Goal: Transaction & Acquisition: Purchase product/service

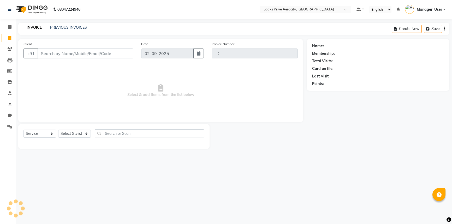
select select "service"
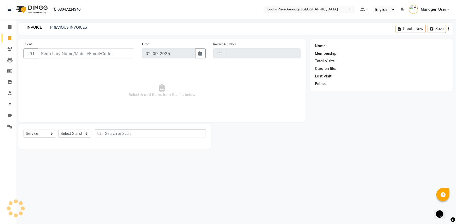
click at [66, 52] on input "Client" at bounding box center [86, 54] width 97 height 10
type input "5128"
select select "5913"
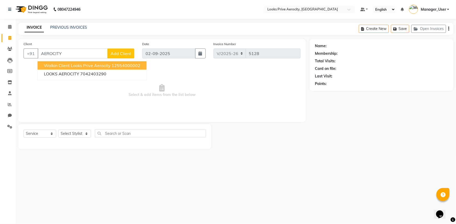
click at [69, 67] on span "Walkin Client Looks Prive Aerocity" at bounding box center [77, 65] width 67 height 5
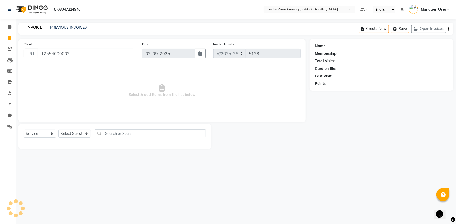
type input "12554000002"
click at [73, 135] on select "Select Stylist Aman_Barber Amit Amu Dharma [PERSON_NAME] Eric_asst [PERSON_NAME…" at bounding box center [74, 134] width 33 height 8
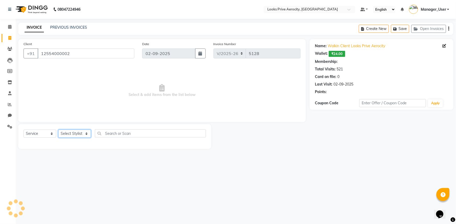
select select "1: Object"
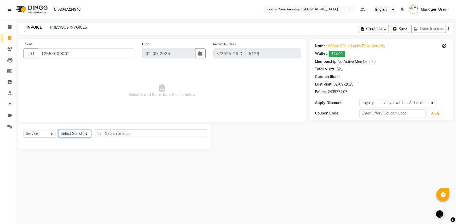
select select "43246"
click at [58, 130] on select "Select Stylist Aman_Barber Amit Amu Dharma [PERSON_NAME] Eric_asst [PERSON_NAME…" at bounding box center [74, 134] width 33 height 8
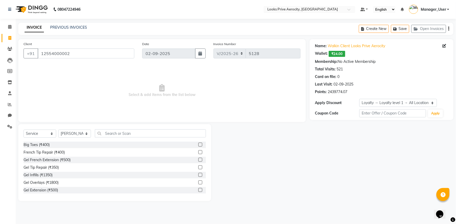
drag, startPoint x: 115, startPoint y: 138, endPoint x: 116, endPoint y: 134, distance: 3.9
click at [115, 136] on div "Select Service Product Membership Package Voucher Prepaid Gift Card Select Styl…" at bounding box center [114, 136] width 182 height 12
click at [119, 131] on input "text" at bounding box center [150, 134] width 111 height 8
type input "CUT"
click at [198, 151] on label at bounding box center [200, 152] width 4 height 4
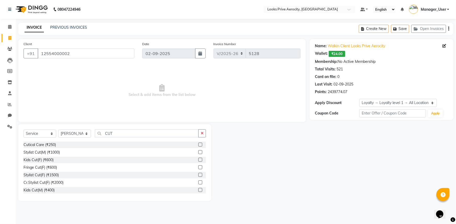
click at [198, 151] on input "checkbox" at bounding box center [199, 152] width 3 height 3
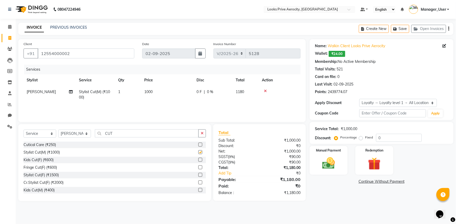
checkbox input "false"
click at [130, 131] on input "CUT" at bounding box center [147, 134] width 104 height 8
type input "C"
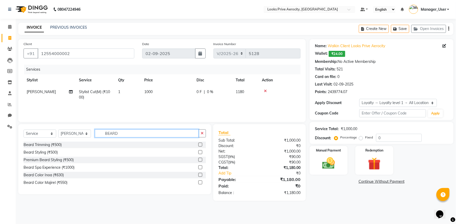
type input "BEARD"
drag, startPoint x: 202, startPoint y: 144, endPoint x: 193, endPoint y: 144, distance: 8.1
click at [201, 144] on label at bounding box center [200, 145] width 4 height 4
click at [201, 144] on input "checkbox" at bounding box center [199, 144] width 3 height 3
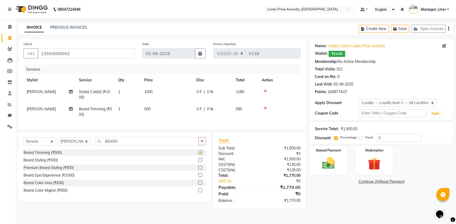
checkbox input "false"
click at [138, 145] on input "BEARD" at bounding box center [147, 141] width 104 height 8
type input "B"
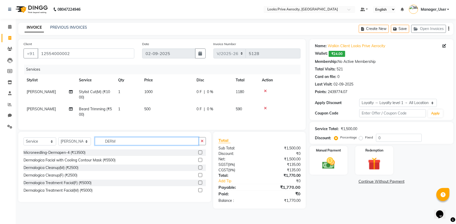
type input "DERM"
click at [201, 162] on label at bounding box center [200, 160] width 4 height 4
click at [201, 162] on input "checkbox" at bounding box center [199, 160] width 3 height 3
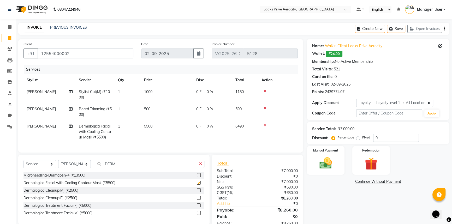
checkbox input "false"
click at [150, 125] on span "5500" at bounding box center [148, 126] width 8 height 5
select select "43246"
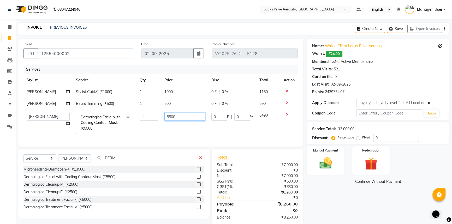
click at [167, 117] on input "5500" at bounding box center [184, 117] width 41 height 8
type input "6500"
click at [177, 138] on div "Services Stylist Service Qty Price Disc Total Action [PERSON_NAME] Stylist Cut(…" at bounding box center [160, 103] width 274 height 77
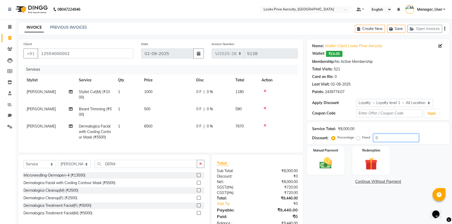
click at [375, 138] on input "0" at bounding box center [396, 138] width 46 height 8
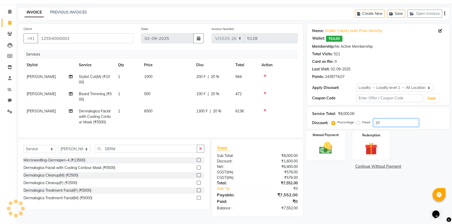
type input "20"
click at [327, 145] on img at bounding box center [325, 148] width 21 height 15
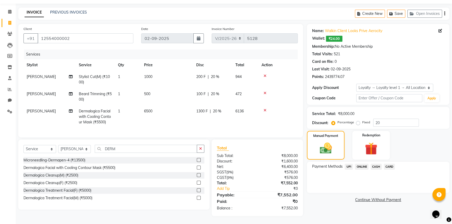
click at [389, 164] on span "CARD" at bounding box center [389, 167] width 11 height 6
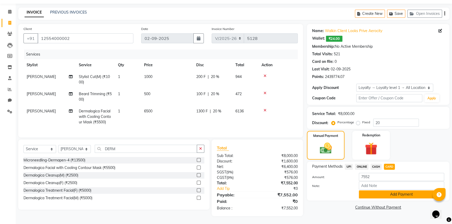
click at [390, 191] on button "Add Payment" at bounding box center [401, 195] width 85 height 8
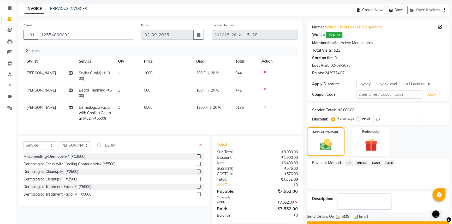
scroll to position [56, 0]
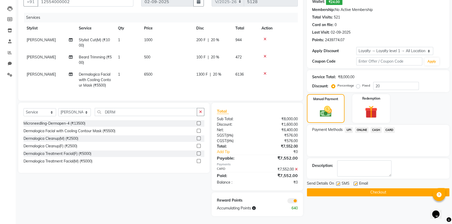
click at [338, 182] on label at bounding box center [338, 184] width 4 height 4
click at [338, 183] on input "checkbox" at bounding box center [337, 184] width 3 height 3
checkbox input "false"
click at [339, 189] on button "Checkout" at bounding box center [378, 193] width 143 height 8
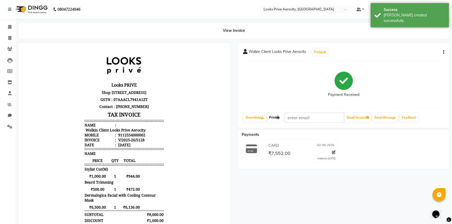
click at [277, 119] on link "Print" at bounding box center [274, 117] width 15 height 9
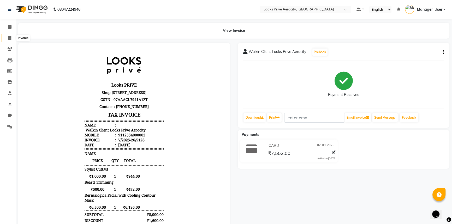
drag, startPoint x: 7, startPoint y: 37, endPoint x: 22, endPoint y: 37, distance: 15.4
click at [7, 37] on span at bounding box center [9, 38] width 9 height 6
select select "service"
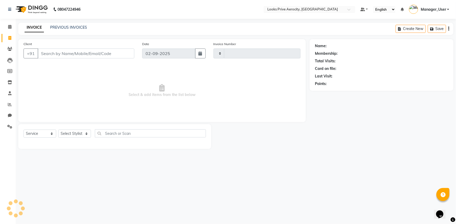
type input "5129"
select select "5913"
click at [73, 56] on input "Client" at bounding box center [86, 54] width 97 height 10
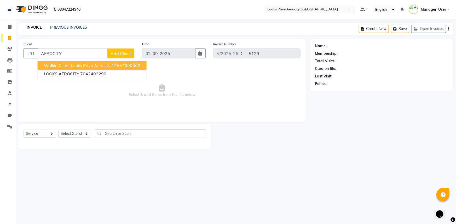
click at [68, 66] on span "Walkin Client Looks Prive Aerocity" at bounding box center [77, 65] width 67 height 5
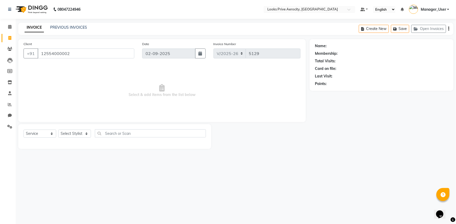
type input "12554000002"
click at [70, 129] on div "Select Service Product Membership Package Voucher Prepaid Gift Card Select Styl…" at bounding box center [114, 136] width 193 height 25
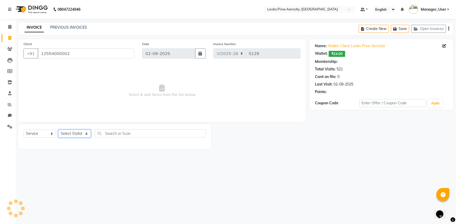
click at [69, 133] on select "Select Stylist Aman_Barber Amit Amu Dharma [PERSON_NAME] Eric_asst [PERSON_NAME…" at bounding box center [74, 134] width 33 height 8
select select "1: Object"
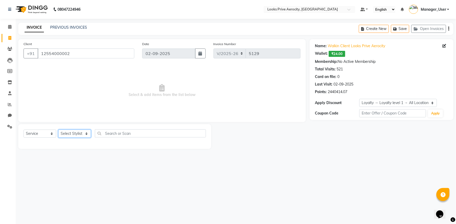
select select "76840"
click at [58, 130] on select "Select Stylist Aman_Barber Amit Amu Dharma [PERSON_NAME] Eric_asst [PERSON_NAME…" at bounding box center [74, 134] width 33 height 8
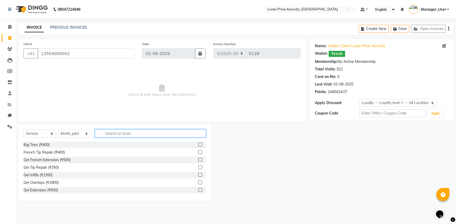
click at [106, 135] on input "text" at bounding box center [150, 134] width 111 height 8
type input "MASSAGE"
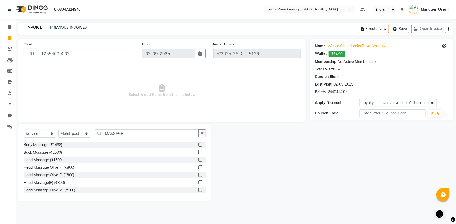
click at [198, 174] on label at bounding box center [200, 175] width 4 height 4
click at [198, 174] on input "checkbox" at bounding box center [199, 175] width 3 height 3
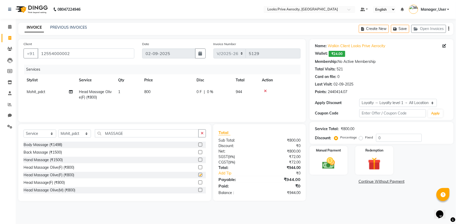
checkbox input "false"
click at [151, 89] on td "800" at bounding box center [167, 94] width 52 height 17
select select "76840"
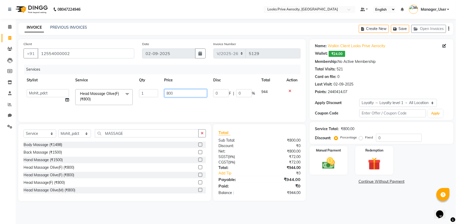
click at [168, 92] on input "800" at bounding box center [185, 93] width 43 height 8
type input "1500"
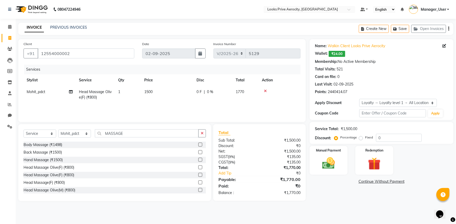
click at [184, 107] on div "Services Stylist Service Qty Price Disc Total Action Mohit_pdct Head Massage Ol…" at bounding box center [161, 91] width 277 height 52
click at [334, 182] on link "Continue Without Payment" at bounding box center [381, 181] width 142 height 5
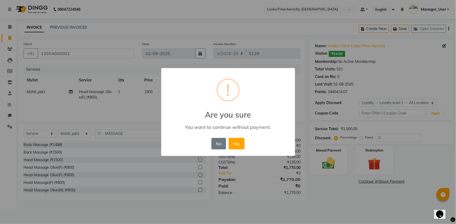
click at [333, 167] on div "× ! Are you sure You want to continue without payment. No No Yes" at bounding box center [228, 112] width 456 height 224
click at [218, 144] on button "No" at bounding box center [218, 143] width 15 height 11
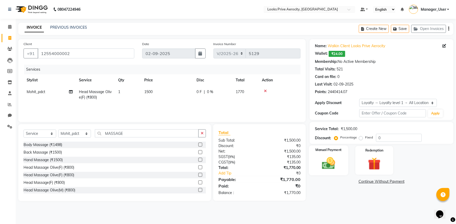
click at [323, 162] on img at bounding box center [328, 163] width 21 height 15
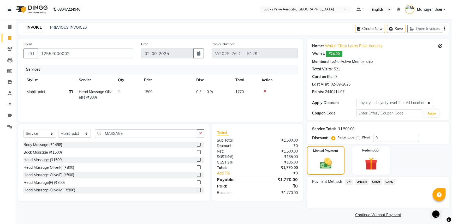
click at [391, 180] on span "CARD" at bounding box center [389, 182] width 11 height 6
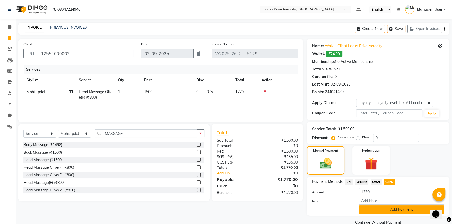
click at [388, 211] on button "Add Payment" at bounding box center [401, 210] width 85 height 8
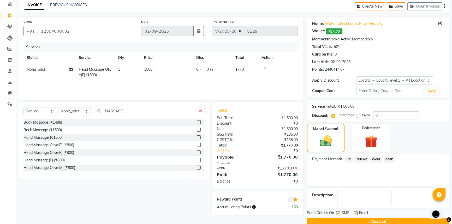
scroll to position [32, 0]
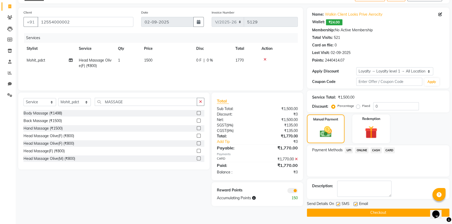
click at [339, 203] on label at bounding box center [338, 204] width 4 height 4
click at [339, 203] on input "checkbox" at bounding box center [337, 204] width 3 height 3
checkbox input "false"
click at [343, 214] on button "Checkout" at bounding box center [378, 213] width 143 height 8
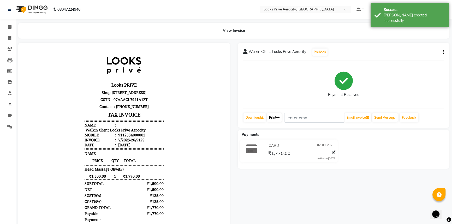
click at [275, 121] on link "Print" at bounding box center [274, 117] width 15 height 9
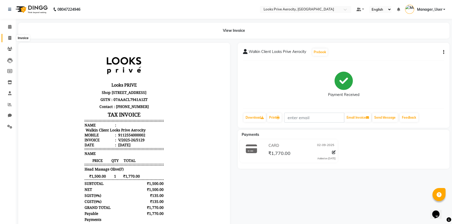
click at [10, 35] on span at bounding box center [9, 38] width 9 height 6
select select "service"
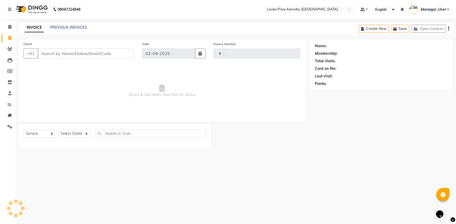
click at [72, 23] on div "INVOICE PREVIOUS INVOICES Create New Save Open Invoices" at bounding box center [235, 29] width 435 height 12
click at [70, 27] on link "PREVIOUS INVOICES" at bounding box center [68, 27] width 37 height 5
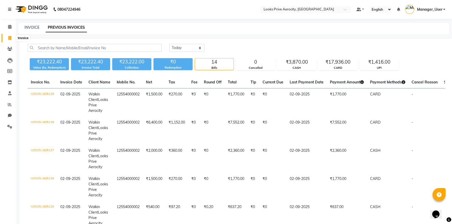
click at [9, 38] on icon at bounding box center [9, 38] width 3 height 4
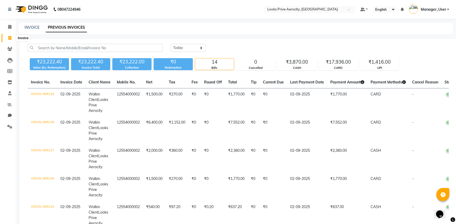
select select "5913"
select select "service"
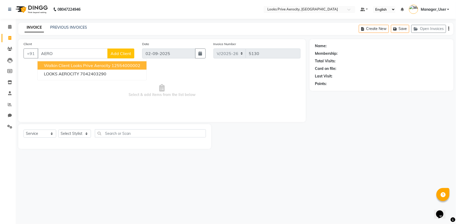
click at [79, 61] on button "Walkin Client Looks Prive Aerocity 12554000002" at bounding box center [92, 65] width 109 height 8
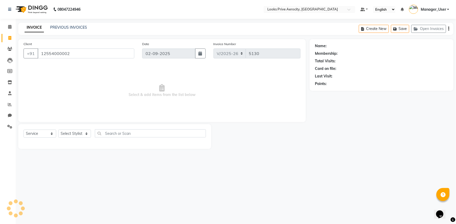
type input "12554000002"
select select "1: Object"
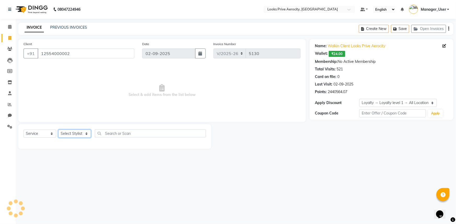
click at [74, 133] on select "Select Stylist Aman_Barber Amit Amu Dharma [PERSON_NAME] Eric_asst [PERSON_NAME…" at bounding box center [74, 134] width 33 height 8
select select "43243"
click at [58, 130] on select "Select Stylist Aman_Barber Amit Amu Dharma [PERSON_NAME] Eric_asst [PERSON_NAME…" at bounding box center [74, 134] width 33 height 8
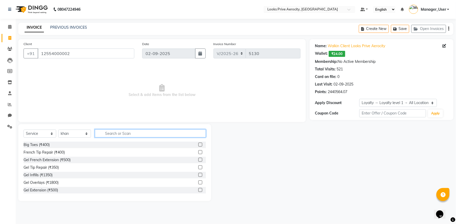
click at [121, 134] on input "text" at bounding box center [150, 134] width 111 height 8
type input "COLOR"
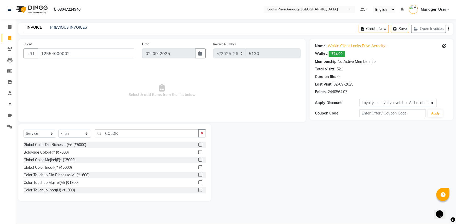
click at [198, 183] on label at bounding box center [200, 183] width 4 height 4
click at [198, 183] on input "checkbox" at bounding box center [199, 182] width 3 height 3
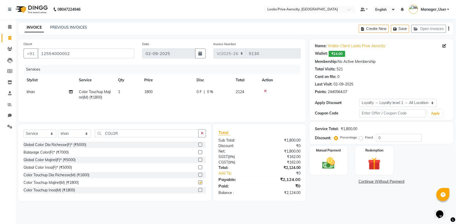
checkbox input "false"
click at [146, 94] on span "1800" at bounding box center [148, 92] width 8 height 5
select select "43243"
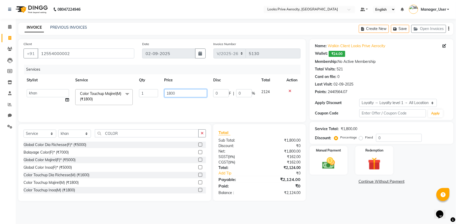
drag, startPoint x: 183, startPoint y: 96, endPoint x: 156, endPoint y: 85, distance: 29.0
click at [156, 85] on table "Stylist Service Qty Price Disc Total Action Aman_Barber Amit Amu Dharma [PERSON…" at bounding box center [161, 91] width 277 height 34
click at [183, 91] on input "1700" at bounding box center [185, 93] width 43 height 8
drag, startPoint x: 172, startPoint y: 92, endPoint x: 153, endPoint y: 88, distance: 19.3
click at [153, 88] on tr "Aman_Barber Amit Amu Dharma [PERSON_NAME] CR Eric_asst [PERSON_NAME] [PERSON_NA…" at bounding box center [161, 97] width 277 height 22
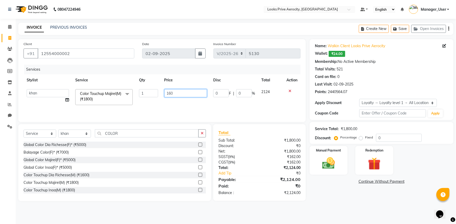
type input "1600"
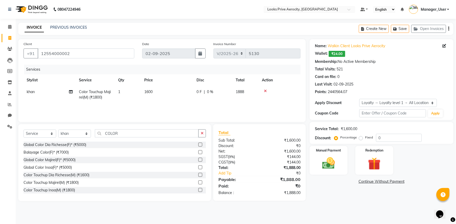
drag, startPoint x: 128, startPoint y: 140, endPoint x: 127, endPoint y: 133, distance: 7.6
click at [127, 140] on div "Select Service Product Membership Package Voucher Prepaid Gift Card Select Styl…" at bounding box center [114, 136] width 182 height 12
click at [124, 134] on input "COLOR" at bounding box center [147, 134] width 104 height 8
click at [78, 134] on select "Select Stylist Aman_Barber Amit Amu Dharma [PERSON_NAME] Eric_asst [PERSON_NAME…" at bounding box center [74, 134] width 33 height 8
select select "48823"
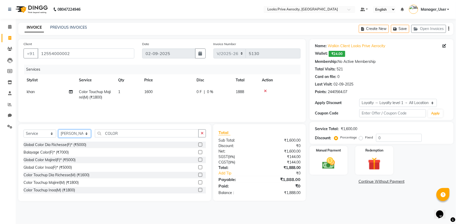
click at [58, 130] on select "Select Stylist Aman_Barber Amit Amu Dharma [PERSON_NAME] Eric_asst [PERSON_NAME…" at bounding box center [74, 134] width 33 height 8
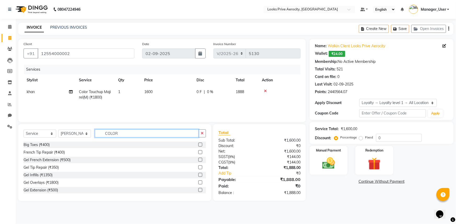
drag, startPoint x: 125, startPoint y: 135, endPoint x: 85, endPoint y: 130, distance: 39.4
click at [85, 130] on div "Select Service Product Membership Package Voucher Prepaid Gift Card Select Styl…" at bounding box center [114, 136] width 182 height 12
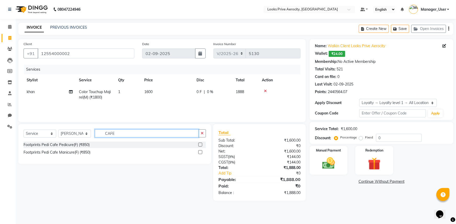
type input "CAFE"
click at [203, 144] on div at bounding box center [202, 145] width 8 height 7
click at [198, 144] on label at bounding box center [200, 145] width 4 height 4
click at [198, 144] on input "checkbox" at bounding box center [199, 144] width 3 height 3
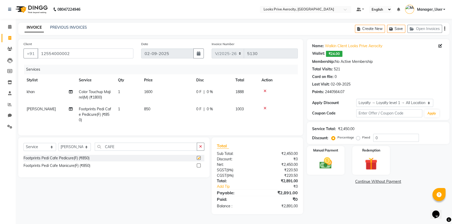
checkbox input "false"
click at [198, 168] on label at bounding box center [199, 166] width 4 height 4
click at [198, 168] on input "checkbox" at bounding box center [198, 165] width 3 height 3
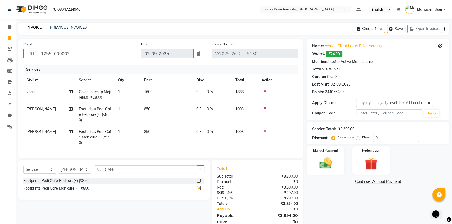
checkbox input "false"
drag, startPoint x: 163, startPoint y: 118, endPoint x: 166, endPoint y: 115, distance: 4.4
click at [163, 118] on td "850" at bounding box center [167, 114] width 52 height 23
select select "48823"
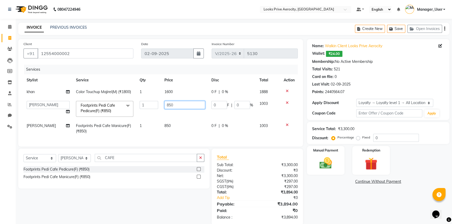
drag, startPoint x: 172, startPoint y: 106, endPoint x: 159, endPoint y: 104, distance: 12.4
click at [159, 104] on tr "Aman_Barber Amit Amu Dharma [PERSON_NAME] CR Eric_asst [PERSON_NAME] [PERSON_NA…" at bounding box center [160, 109] width 274 height 22
type input "1000"
click at [183, 125] on tbody "khan Color Touchup Majirel(M) (₹1800) 1 1600 0 F | 0 % 1888 Aman_Barber Amit Am…" at bounding box center [160, 111] width 274 height 51
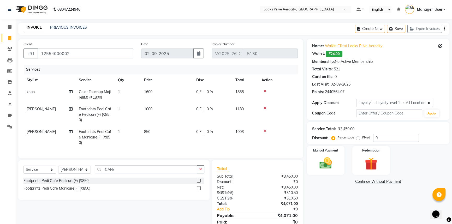
click at [170, 134] on td "850" at bounding box center [167, 137] width 52 height 23
select select "48823"
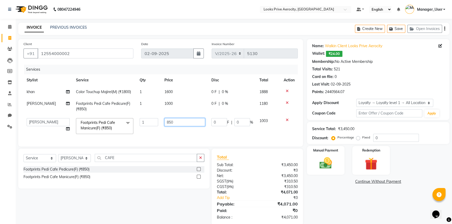
drag, startPoint x: 177, startPoint y: 123, endPoint x: 162, endPoint y: 122, distance: 15.1
click at [162, 122] on td "850" at bounding box center [184, 126] width 47 height 22
type input "1000"
click at [321, 194] on div "Name: Walkin Client Looks Prive Aerocity Wallet: ₹24.00 Membership: No Active M…" at bounding box center [380, 132] width 146 height 186
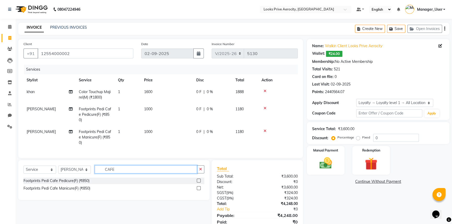
drag, startPoint x: 116, startPoint y: 172, endPoint x: 71, endPoint y: 171, distance: 45.5
click at [88, 171] on div "Select Service Product Membership Package Voucher Prepaid Gift Card Select Styl…" at bounding box center [113, 172] width 181 height 12
click at [79, 172] on select "Select Stylist Aman_Barber Amit Amu Dharma [PERSON_NAME] Eric_asst [PERSON_NAME…" at bounding box center [74, 170] width 33 height 8
select select "43249"
click at [58, 169] on select "Select Stylist Aman_Barber Amit Amu Dharma [PERSON_NAME] Eric_asst [PERSON_NAME…" at bounding box center [74, 170] width 33 height 8
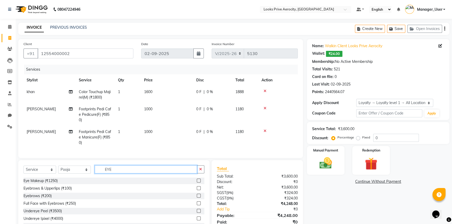
type input "EYE"
click at [197, 190] on label at bounding box center [199, 188] width 4 height 4
click at [197, 190] on input "checkbox" at bounding box center [198, 188] width 3 height 3
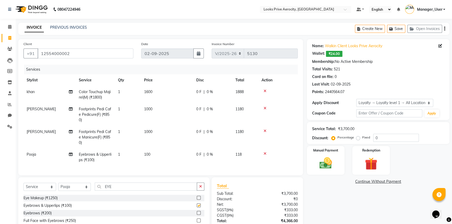
checkbox input "false"
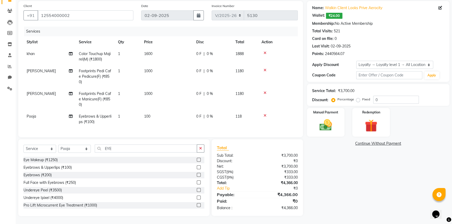
click at [348, 124] on div "Manual Payment Redemption" at bounding box center [378, 122] width 150 height 29
click at [339, 124] on div "Manual Payment" at bounding box center [325, 123] width 39 height 30
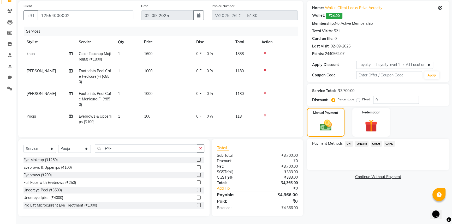
click at [390, 141] on span "CARD" at bounding box center [389, 144] width 11 height 6
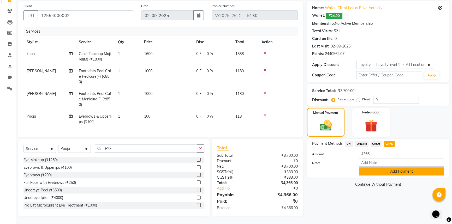
click at [405, 170] on button "Add Payment" at bounding box center [401, 172] width 85 height 8
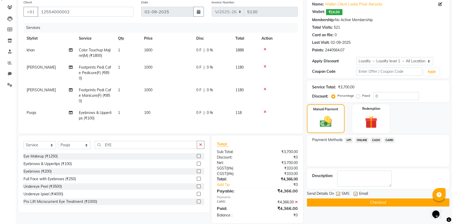
scroll to position [78, 0]
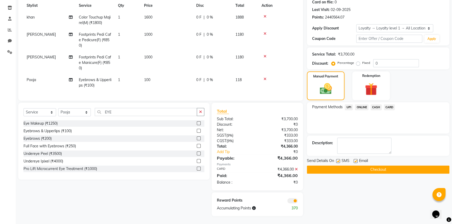
click at [379, 166] on button "Checkout" at bounding box center [378, 170] width 143 height 8
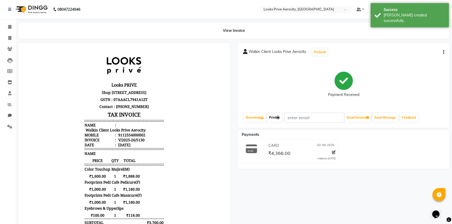
click at [274, 119] on link "Print" at bounding box center [274, 117] width 15 height 9
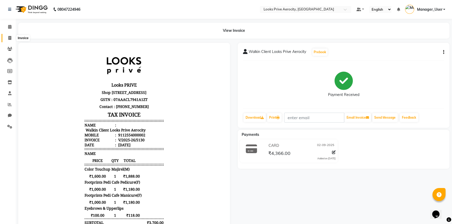
click at [8, 37] on icon at bounding box center [9, 38] width 3 height 4
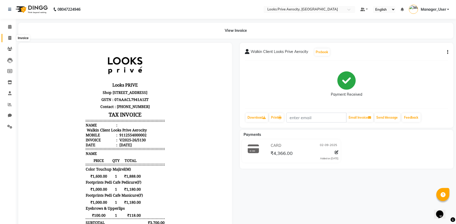
select select "service"
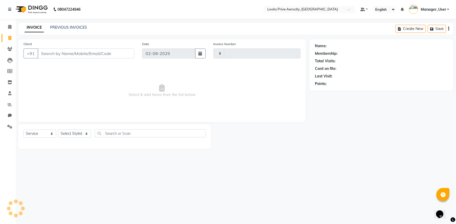
click at [65, 54] on input "Client" at bounding box center [86, 54] width 97 height 10
type input "A"
type input "5131"
select select "5913"
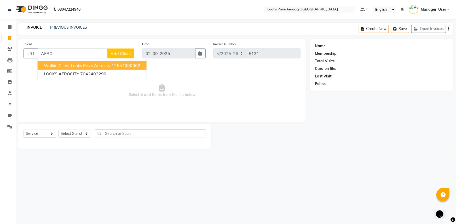
click at [81, 65] on span "Walkin Client Looks Prive Aerocity" at bounding box center [77, 65] width 67 height 5
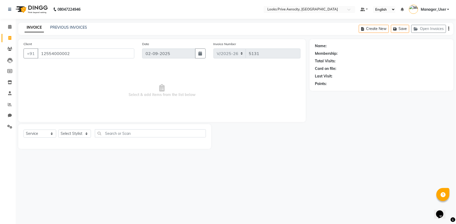
type input "12554000002"
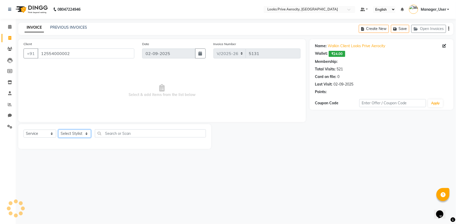
click at [75, 131] on select "Select Stylist Aman_Barber Amit Amu Dharma [PERSON_NAME] Eric_asst [PERSON_NAME…" at bounding box center [74, 134] width 33 height 8
select select "1: Object"
select select "69143"
click at [58, 130] on select "Select Stylist Aman_Barber Amit Amu Dharma [PERSON_NAME] Eric_asst [PERSON_NAME…" at bounding box center [74, 134] width 33 height 8
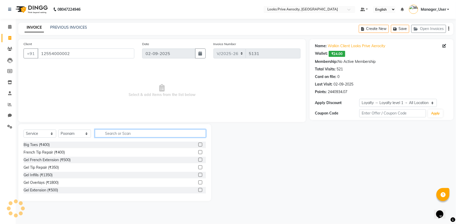
click at [114, 134] on input "text" at bounding box center [150, 134] width 111 height 8
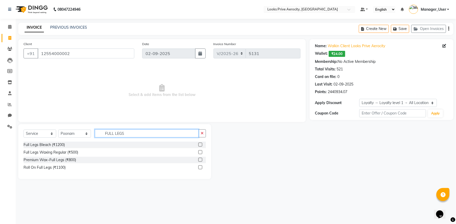
type input "FULL LEGS"
click at [201, 154] on label at bounding box center [200, 152] width 4 height 4
click at [201, 154] on input "checkbox" at bounding box center [199, 152] width 3 height 3
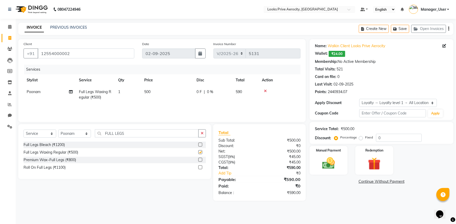
checkbox input "false"
click at [156, 95] on td "500" at bounding box center [167, 94] width 52 height 17
select select "69143"
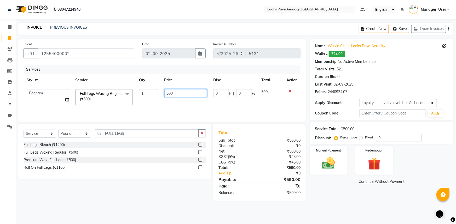
drag, startPoint x: 179, startPoint y: 95, endPoint x: 151, endPoint y: 96, distance: 27.7
click at [151, 94] on tr "Aman_Barber Amit Amu Dharma [PERSON_NAME] CR Eric_asst [PERSON_NAME] [PERSON_NA…" at bounding box center [161, 97] width 277 height 22
click at [178, 95] on input "500" at bounding box center [185, 93] width 43 height 8
drag, startPoint x: 174, startPoint y: 91, endPoint x: 164, endPoint y: 91, distance: 9.1
click at [164, 91] on input "500" at bounding box center [185, 93] width 43 height 8
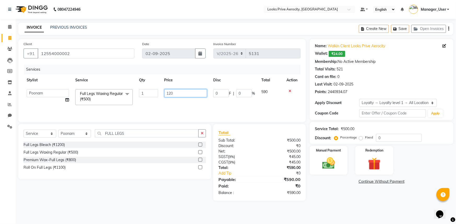
type input "1200"
click at [127, 132] on input "FULL LEGS" at bounding box center [147, 134] width 104 height 8
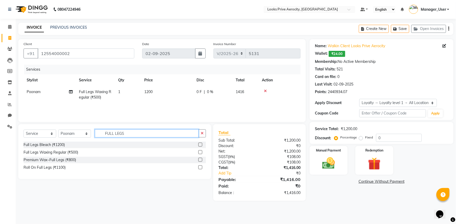
drag, startPoint x: 130, startPoint y: 134, endPoint x: 76, endPoint y: 127, distance: 54.4
click at [76, 127] on div "Select Service Product Membership Package Voucher Prepaid Gift Card Select Styl…" at bounding box center [114, 151] width 193 height 55
type input "HALF ARMS"
click at [200, 152] on label at bounding box center [200, 152] width 4 height 4
click at [200, 152] on input "checkbox" at bounding box center [199, 152] width 3 height 3
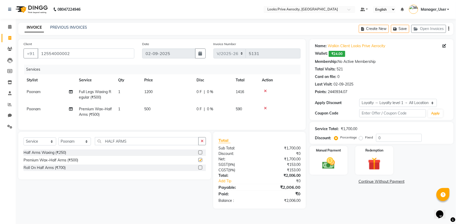
click at [172, 102] on td "1200" at bounding box center [167, 94] width 52 height 17
checkbox input "false"
select select "69143"
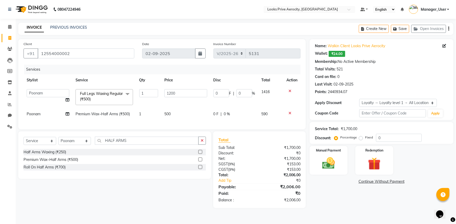
click at [181, 114] on td "500" at bounding box center [185, 114] width 49 height 12
select select "69143"
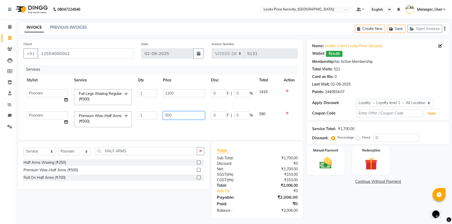
drag, startPoint x: 183, startPoint y: 110, endPoint x: 128, endPoint y: 110, distance: 55.1
click at [131, 110] on tr "Aman_Barber Amit Amu Dharma [PERSON_NAME] CR Eric_asst [PERSON_NAME] [PERSON_NA…" at bounding box center [160, 119] width 274 height 22
type input "700"
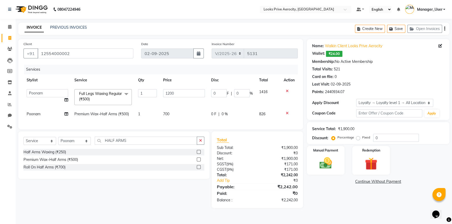
click at [328, 192] on div "Name: Walkin Client Looks Prive Aerocity Wallet: ₹24.00 Membership: No Active M…" at bounding box center [380, 123] width 146 height 169
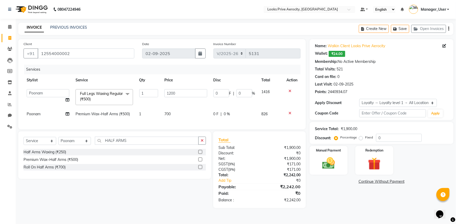
drag, startPoint x: 409, startPoint y: 130, endPoint x: 374, endPoint y: 136, distance: 35.8
click at [374, 136] on div "Service Total: ₹1,900.00 Discount: Percentage Fixed 0" at bounding box center [381, 133] width 133 height 18
click at [388, 139] on input "0" at bounding box center [399, 138] width 46 height 8
drag, startPoint x: 389, startPoint y: 138, endPoint x: 365, endPoint y: 138, distance: 23.8
click at [366, 138] on div "Percentage Fixed 0" at bounding box center [378, 138] width 86 height 8
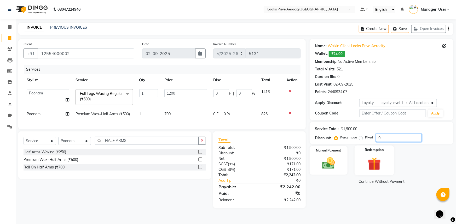
type input "2"
type input "24"
type input "2"
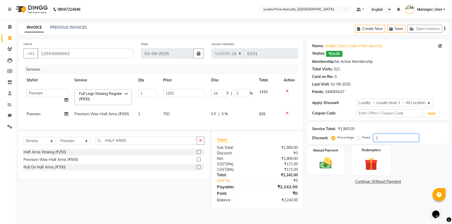
type input "20"
type input "240"
type input "20"
drag, startPoint x: 361, startPoint y: 222, endPoint x: 359, endPoint y: 219, distance: 3.7
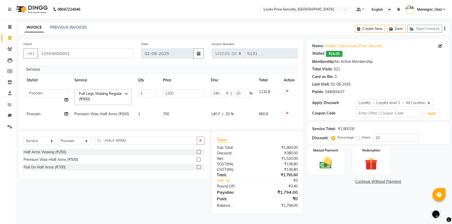
click at [361, 222] on main "INVOICE PREVIOUS INVOICES Create New Save Open Invoices Client [PHONE_NUMBER] D…" at bounding box center [234, 122] width 437 height 199
click at [335, 173] on div "Manual Payment" at bounding box center [325, 161] width 39 height 30
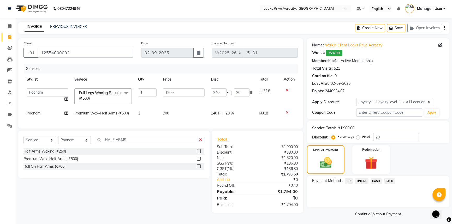
click at [389, 180] on span "CARD" at bounding box center [389, 181] width 11 height 6
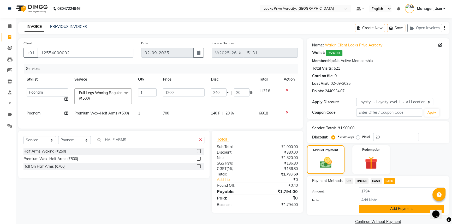
drag, startPoint x: 389, startPoint y: 204, endPoint x: 389, endPoint y: 210, distance: 6.1
click at [390, 205] on div "Amount: 1794 Note: Add Payment" at bounding box center [378, 200] width 132 height 26
click at [389, 210] on button "Add Payment" at bounding box center [401, 209] width 85 height 8
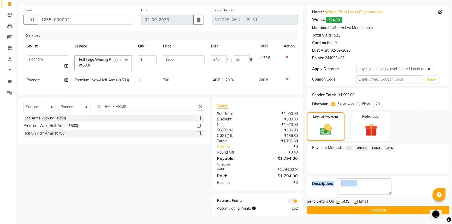
scroll to position [38, 0]
click at [384, 211] on div "Name: Walkin Client Looks Prive Aerocity Wallet: ₹24.00 Membership: No Active M…" at bounding box center [380, 110] width 146 height 211
click at [383, 207] on button "Checkout" at bounding box center [378, 210] width 143 height 8
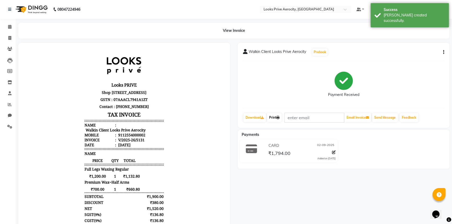
click at [280, 119] on link "Print" at bounding box center [274, 117] width 15 height 9
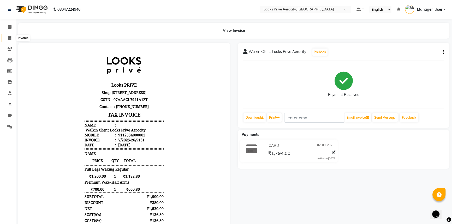
click at [8, 37] on span at bounding box center [9, 38] width 9 height 6
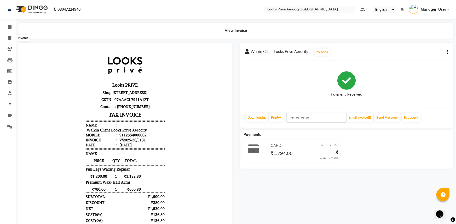
select select "service"
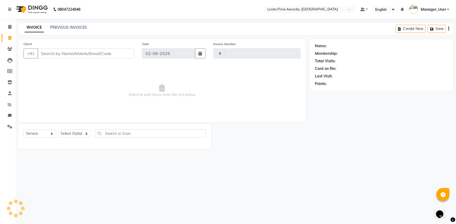
type input "5132"
select select "5913"
click at [44, 52] on input "Client" at bounding box center [86, 54] width 97 height 10
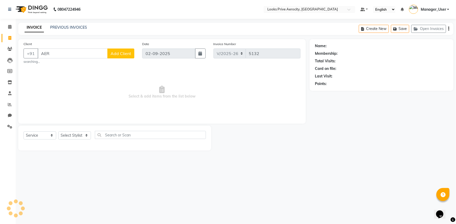
type input "AERO"
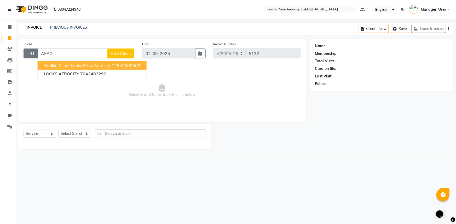
drag, startPoint x: 62, startPoint y: 53, endPoint x: 34, endPoint y: 51, distance: 28.2
click at [34, 51] on div "+91 AERO Walkin Client Looks Prive Aerocity 12554000002 LOOKS AEROCITY 70424032…" at bounding box center [78, 54] width 111 height 10
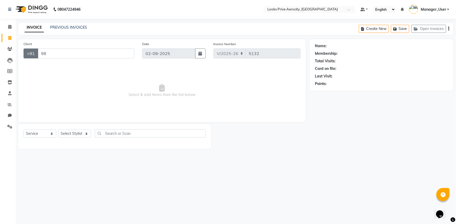
type input "9"
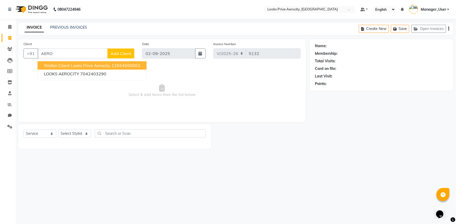
click at [78, 65] on span "Walkin Client Looks Prive Aerocity" at bounding box center [77, 65] width 67 height 5
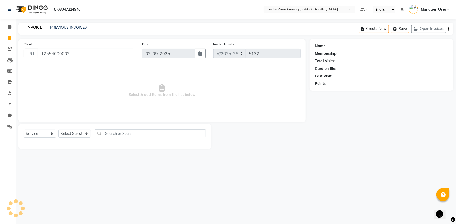
type input "12554000002"
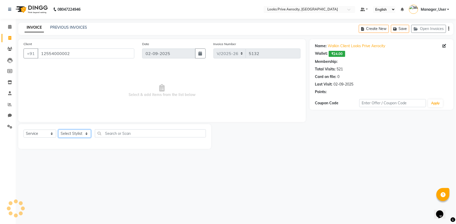
click at [78, 134] on select "Select Stylist Aman_Barber Amit Amu Dharma [PERSON_NAME] Eric_asst [PERSON_NAME…" at bounding box center [74, 134] width 33 height 8
select select "1: Object"
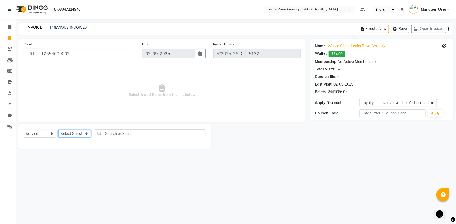
select select "43249"
click at [58, 130] on select "Select Stylist Aman_Barber Amit Amu Dharma [PERSON_NAME] Eric_asst [PERSON_NAME…" at bounding box center [74, 134] width 33 height 8
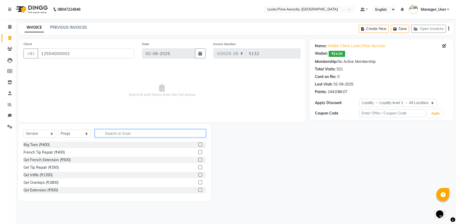
click at [132, 131] on input "text" at bounding box center [150, 134] width 111 height 8
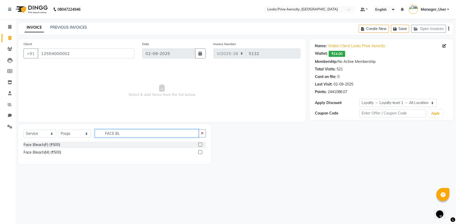
type input "FACE BL"
click at [199, 144] on label at bounding box center [200, 145] width 4 height 4
click at [199, 144] on input "checkbox" at bounding box center [199, 144] width 3 height 3
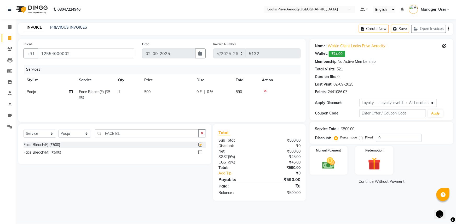
checkbox input "false"
drag, startPoint x: 384, startPoint y: 134, endPoint x: 355, endPoint y: 131, distance: 29.2
click at [355, 131] on div "Service Total: ₹500.00 Discount: Percentage Fixed 0" at bounding box center [381, 133] width 133 height 18
type input "50"
click at [174, 95] on td "500" at bounding box center [167, 94] width 52 height 17
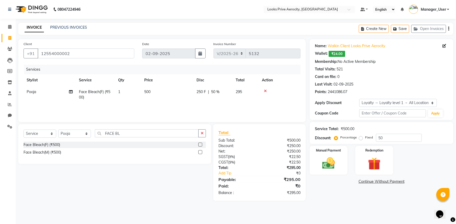
select select "43249"
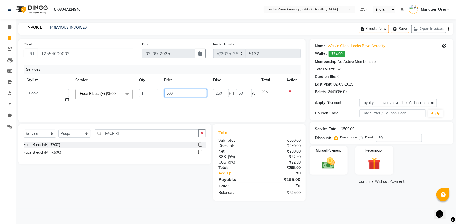
drag, startPoint x: 183, startPoint y: 92, endPoint x: 151, endPoint y: 92, distance: 31.1
click at [151, 92] on tr "Aman_Barber Amit Amu Dharma [PERSON_NAME] CR Eric_asst [PERSON_NAME] [PERSON_NA…" at bounding box center [161, 96] width 277 height 20
type input "1000"
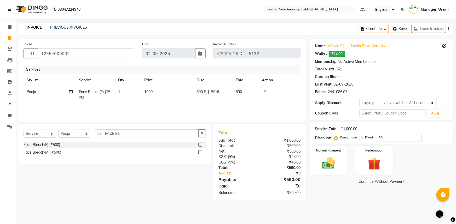
click at [158, 167] on div "Select Service Product Membership Package Voucher Prepaid Gift Card Select Styl…" at bounding box center [112, 162] width 197 height 77
click at [173, 99] on td "1000" at bounding box center [167, 94] width 52 height 17
select select "43249"
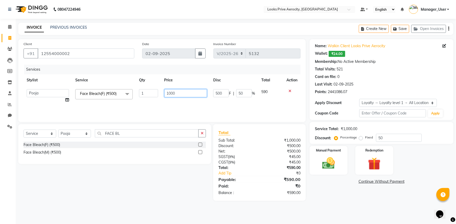
drag, startPoint x: 177, startPoint y: 94, endPoint x: 163, endPoint y: 91, distance: 13.4
click at [163, 91] on td "1000" at bounding box center [185, 96] width 49 height 20
type input "750"
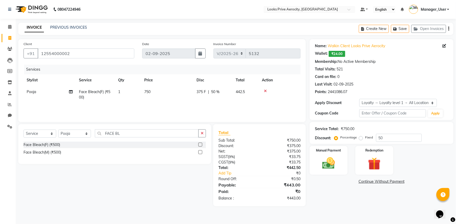
click at [137, 194] on div "Select Service Product Membership Package Voucher Prepaid Gift Card Select Styl…" at bounding box center [112, 165] width 197 height 82
click at [324, 175] on div "Manual Payment" at bounding box center [328, 161] width 39 height 30
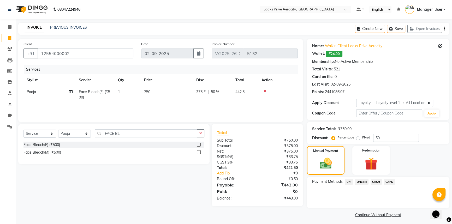
click at [387, 182] on span "CARD" at bounding box center [389, 182] width 11 height 6
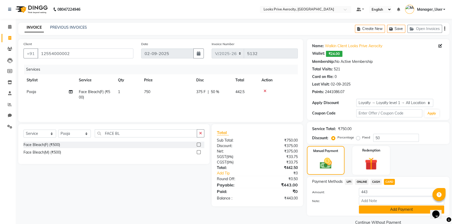
click at [386, 208] on button "Add Payment" at bounding box center [401, 210] width 85 height 8
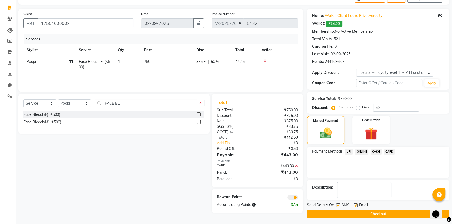
scroll to position [32, 0]
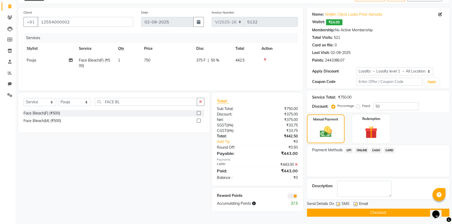
click at [379, 210] on button "Checkout" at bounding box center [378, 213] width 143 height 8
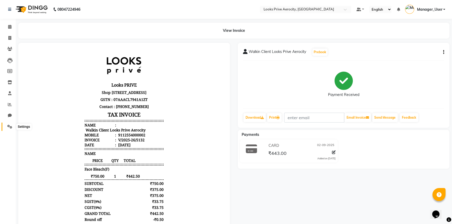
click at [7, 126] on icon at bounding box center [9, 127] width 5 height 4
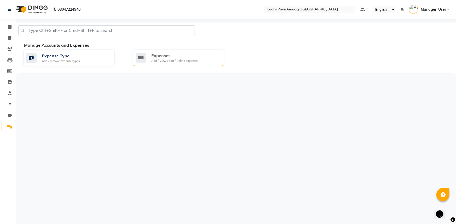
click at [191, 62] on div "Add / View / Edit / Delete expenses" at bounding box center [174, 61] width 47 height 4
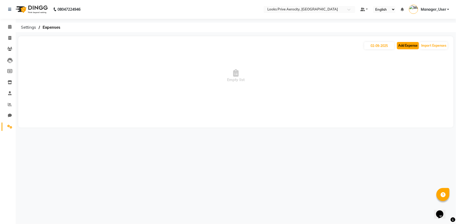
click at [407, 48] on button "Add Expense" at bounding box center [408, 45] width 22 height 7
select select "1"
select select "4876"
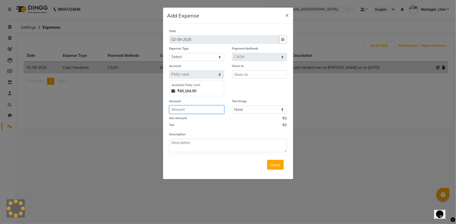
click at [209, 111] on input "number" at bounding box center [196, 110] width 55 height 8
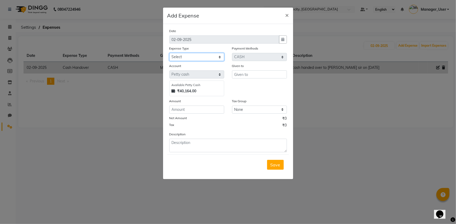
click at [188, 59] on select "Select Bank Deposit Blinkit Cash Handover CLIENT Client ordered food Client Ref…" at bounding box center [196, 57] width 55 height 8
select select "5010"
click at [169, 53] on select "Select Bank Deposit Blinkit Cash Handover CLIENT Client ordered food Client Ref…" at bounding box center [196, 57] width 55 height 8
click at [196, 112] on input "number" at bounding box center [196, 110] width 55 height 8
click at [205, 110] on input "number" at bounding box center [196, 110] width 55 height 8
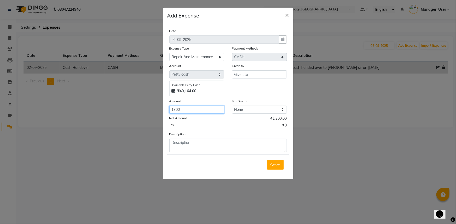
type input "1300"
click at [259, 78] on input "text" at bounding box center [259, 74] width 55 height 8
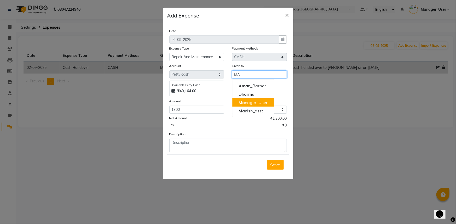
click at [252, 101] on ngb-highlight "Ma nager_User" at bounding box center [252, 102] width 29 height 5
type input "Manager_User"
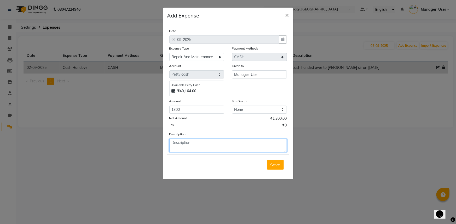
click at [190, 146] on textarea at bounding box center [227, 146] width 117 height 14
type textarea "900 PIPES AND 400 LABOUR CHARGE ( HOT AND COLD WATER BACK WASH PIPES CHANGED)"
click at [272, 166] on span "Save" at bounding box center [275, 164] width 10 height 5
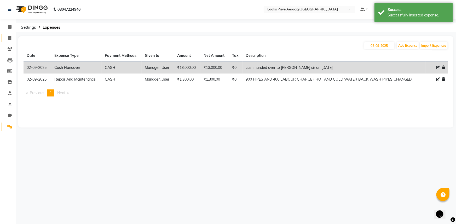
drag, startPoint x: 10, startPoint y: 36, endPoint x: 12, endPoint y: 34, distance: 2.7
click at [10, 36] on span at bounding box center [9, 38] width 9 height 6
select select "service"
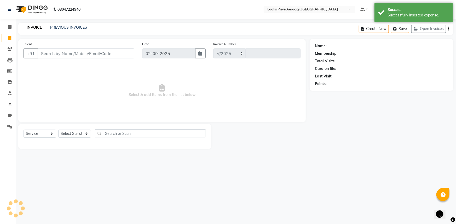
select select "5913"
type input "5133"
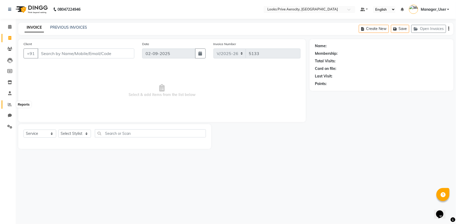
click at [10, 104] on icon at bounding box center [10, 105] width 4 height 4
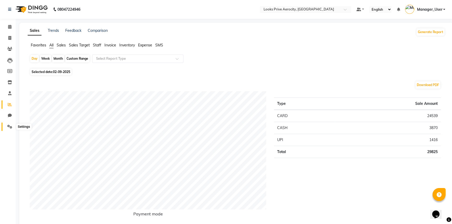
click at [10, 128] on icon at bounding box center [9, 127] width 5 height 4
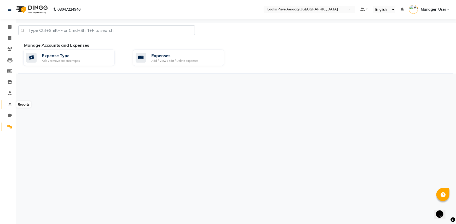
click at [10, 103] on icon at bounding box center [10, 105] width 4 height 4
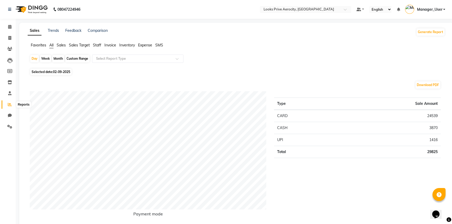
click at [8, 105] on icon at bounding box center [10, 105] width 4 height 4
click at [8, 126] on icon at bounding box center [9, 127] width 5 height 4
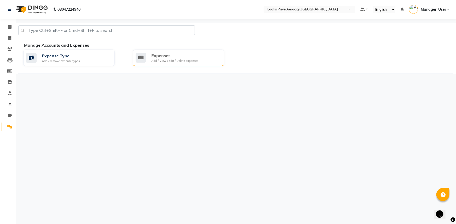
click at [194, 64] on div "Expenses Add / View / Edit / Delete expenses" at bounding box center [178, 58] width 91 height 17
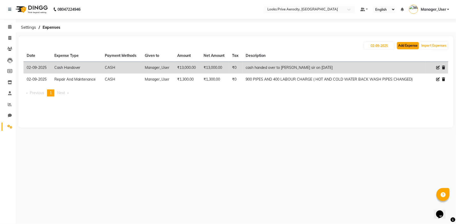
click at [411, 44] on button "Add Expense" at bounding box center [408, 45] width 22 height 7
select select "1"
select select "4876"
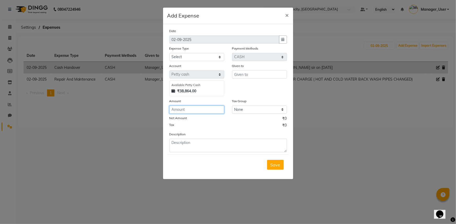
click at [183, 107] on input "number" at bounding box center [196, 110] width 55 height 8
type input "4969"
click at [241, 76] on input "text" at bounding box center [259, 74] width 55 height 8
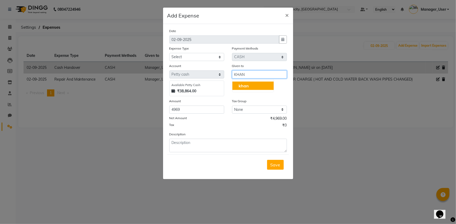
click at [243, 82] on button "khan" at bounding box center [252, 86] width 41 height 8
type input "khan"
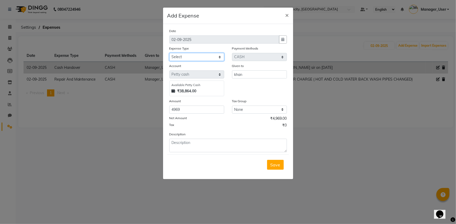
click at [197, 59] on select "Select Bank Deposit Blinkit Cash Handover CLIENT Client ordered food Client Ref…" at bounding box center [196, 57] width 55 height 8
select select "24281"
click at [169, 53] on select "Select Bank Deposit Blinkit Cash Handover CLIENT Client ordered food Client Ref…" at bounding box center [196, 57] width 55 height 8
click at [211, 149] on textarea at bounding box center [227, 146] width 117 height 14
type textarea "Incentive for the month of [DATE]"
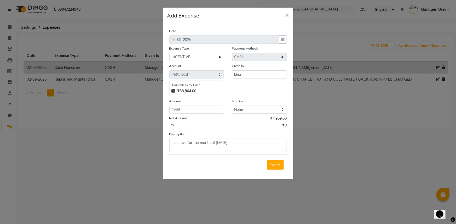
click at [282, 158] on div "Save" at bounding box center [228, 165] width 122 height 21
click at [275, 165] on span "Save" at bounding box center [275, 164] width 10 height 5
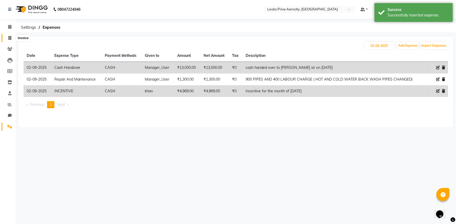
click at [9, 37] on icon at bounding box center [9, 38] width 3 height 4
select select "service"
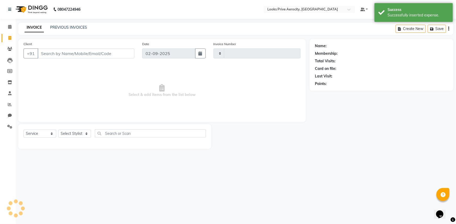
type input "5133"
select select "5913"
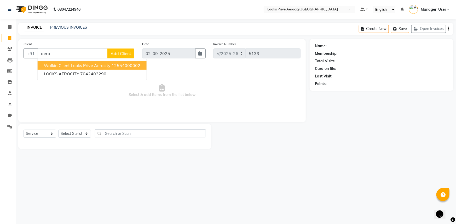
click at [78, 65] on span "Walkin Client Looks Prive Aerocity" at bounding box center [77, 65] width 67 height 5
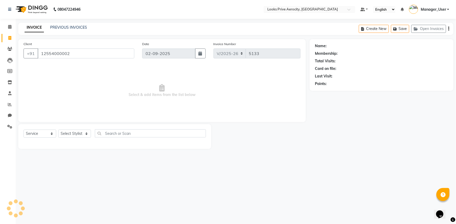
type input "12554000002"
click at [83, 130] on select "Select Stylist Aman_Barber Amit Amu Dharma [PERSON_NAME] Eric_asst [PERSON_NAME…" at bounding box center [74, 134] width 33 height 8
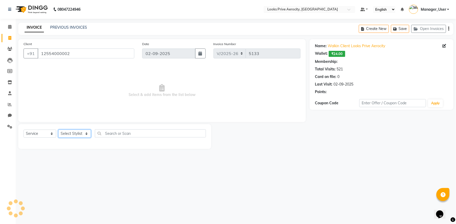
select select "1: Object"
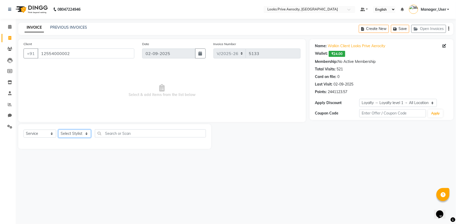
select select "65946"
click at [58, 130] on select "Select Stylist Aman_Barber Amit Amu Dharma [PERSON_NAME] Eric_asst [PERSON_NAME…" at bounding box center [74, 134] width 33 height 8
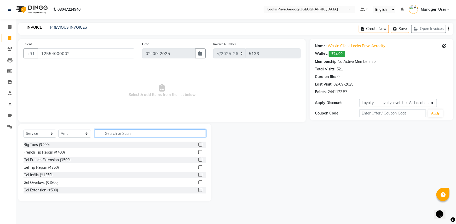
click at [132, 133] on input "text" at bounding box center [150, 134] width 111 height 8
type input "cut"
click at [198, 154] on div at bounding box center [199, 152] width 3 height 5
click at [198, 152] on label at bounding box center [200, 152] width 4 height 4
click at [198, 152] on input "checkbox" at bounding box center [199, 152] width 3 height 3
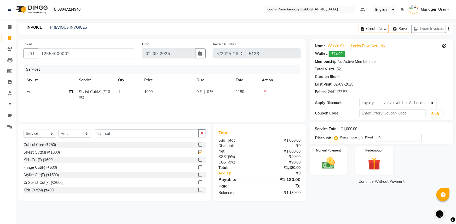
checkbox input "false"
drag, startPoint x: 141, startPoint y: 132, endPoint x: 104, endPoint y: 133, distance: 36.8
click at [104, 133] on input "cut" at bounding box center [147, 134] width 104 height 8
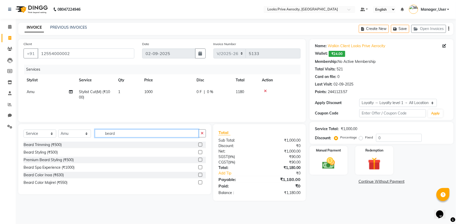
type input "beard"
click at [201, 145] on label at bounding box center [200, 145] width 4 height 4
click at [201, 145] on input "checkbox" at bounding box center [199, 144] width 3 height 3
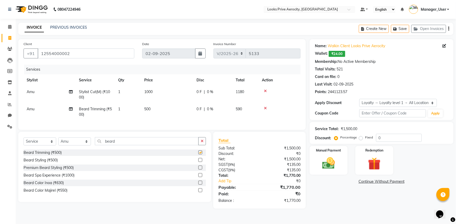
checkbox input "false"
click at [337, 168] on img at bounding box center [328, 163] width 21 height 15
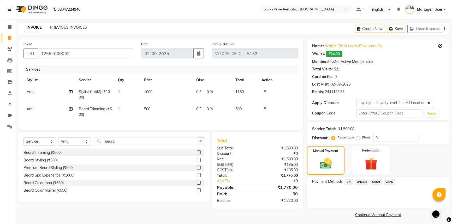
click at [393, 181] on span "CARD" at bounding box center [389, 182] width 11 height 6
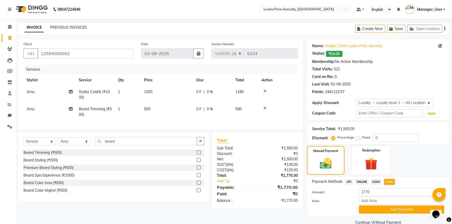
click at [400, 209] on button "Add Payment" at bounding box center [401, 210] width 85 height 8
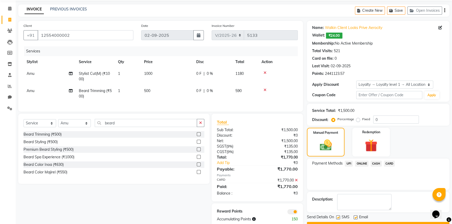
scroll to position [33, 0]
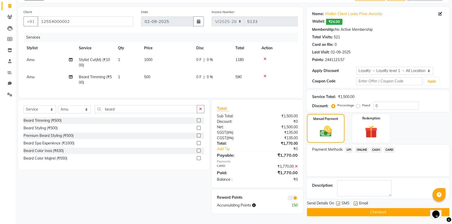
click at [388, 208] on button "Checkout" at bounding box center [378, 212] width 143 height 8
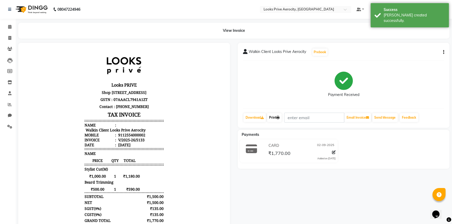
click at [276, 119] on link "Print" at bounding box center [274, 117] width 15 height 9
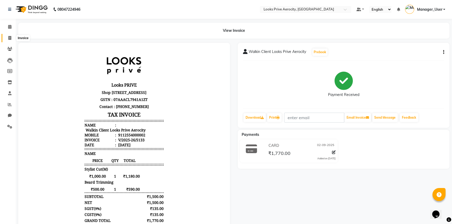
drag, startPoint x: 10, startPoint y: 38, endPoint x: 24, endPoint y: 36, distance: 14.1
click at [10, 38] on icon at bounding box center [9, 38] width 3 height 4
select select "service"
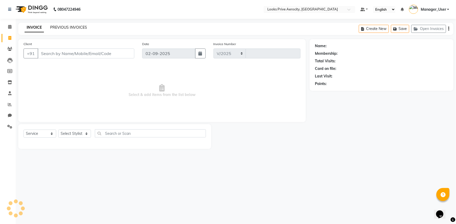
select select "5913"
type input "5134"
click at [61, 29] on link "PREVIOUS INVOICES" at bounding box center [68, 27] width 37 height 5
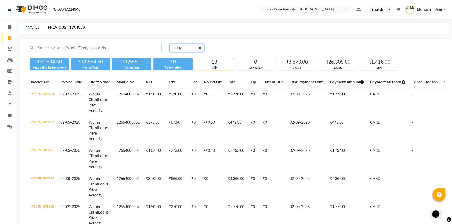
click at [189, 49] on select "[DATE] [DATE] Custom Range" at bounding box center [186, 48] width 35 height 8
select select "range"
click at [169, 44] on select "[DATE] [DATE] Custom Range" at bounding box center [186, 48] width 35 height 8
click at [238, 46] on input "02-09-2025" at bounding box center [229, 47] width 37 height 7
select select "9"
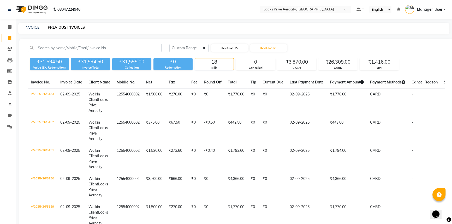
select select "2025"
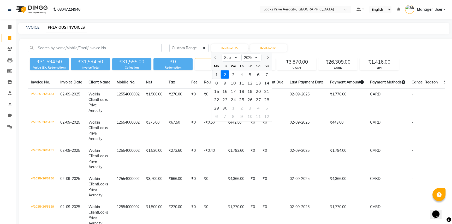
click at [217, 73] on div "1" at bounding box center [217, 74] width 8 height 8
type input "[DATE]"
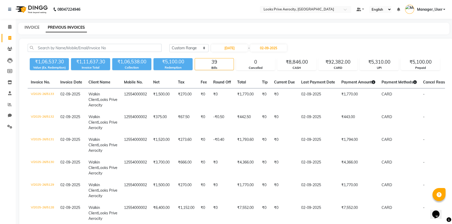
click at [33, 29] on link "INVOICE" at bounding box center [32, 27] width 15 height 5
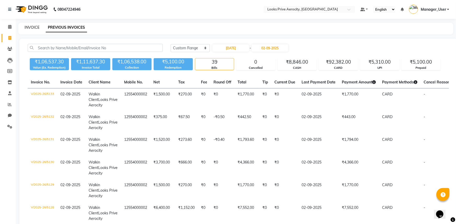
select select "service"
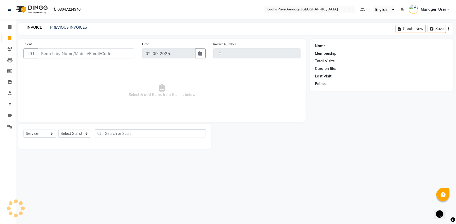
type input "5134"
select select "5913"
click at [8, 27] on span at bounding box center [9, 27] width 9 height 6
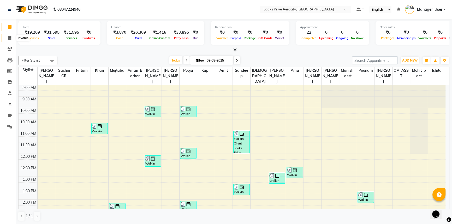
click at [10, 36] on icon at bounding box center [9, 38] width 3 height 4
select select "service"
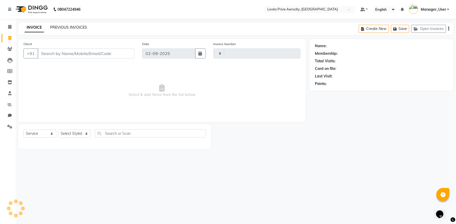
type input "5134"
select select "5913"
click at [56, 28] on link "PREVIOUS INVOICES" at bounding box center [68, 27] width 37 height 5
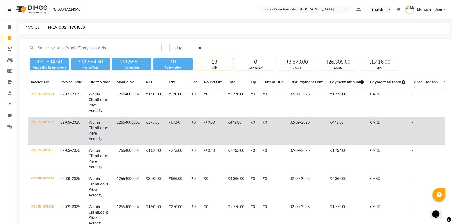
click at [198, 130] on td "₹0" at bounding box center [194, 131] width 13 height 28
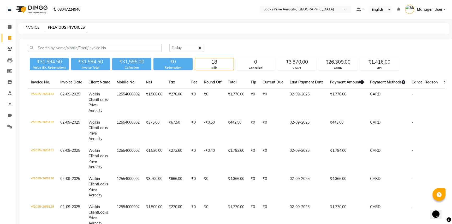
click at [33, 25] on link "INVOICE" at bounding box center [32, 27] width 15 height 5
select select "service"
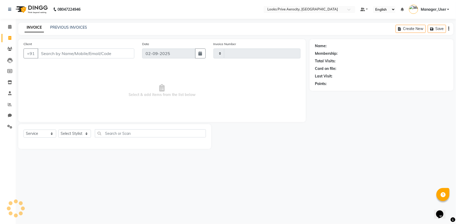
type input "5134"
select select "5913"
click at [102, 52] on input "Client" at bounding box center [86, 54] width 97 height 10
click at [97, 52] on input "Client" at bounding box center [86, 54] width 97 height 10
click at [94, 56] on input "Client" at bounding box center [86, 54] width 97 height 10
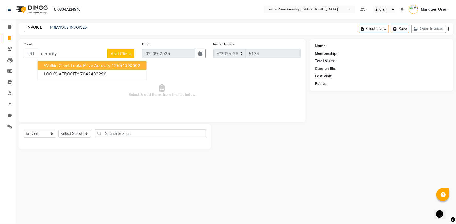
click at [69, 65] on span "Walkin Client Looks Prive Aerocity" at bounding box center [77, 65] width 67 height 5
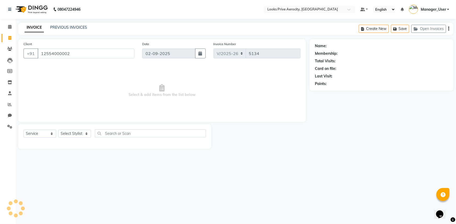
type input "12554000002"
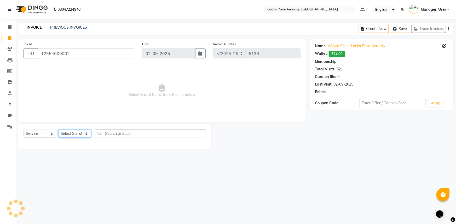
click at [78, 133] on select "Select Stylist Aman_Barber Amit Amu Dharma [PERSON_NAME] Eric_asst [PERSON_NAME…" at bounding box center [74, 134] width 33 height 8
select select "1: Object"
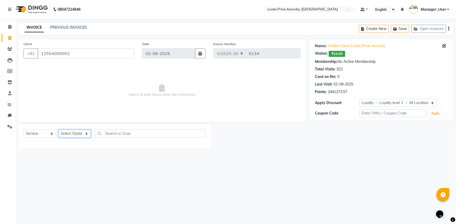
select select "43244"
click at [58, 130] on select "Select Stylist Aman_Barber Amit Amu Dharma [PERSON_NAME] Eric_asst [PERSON_NAME…" at bounding box center [74, 134] width 33 height 8
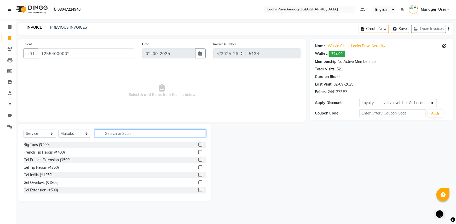
click at [118, 133] on input "text" at bounding box center [150, 134] width 111 height 8
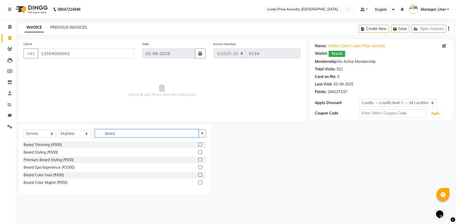
type input "beard"
click at [201, 145] on label at bounding box center [200, 145] width 4 height 4
click at [201, 145] on input "checkbox" at bounding box center [199, 144] width 3 height 3
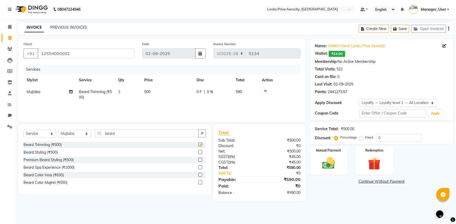
checkbox input "false"
click at [344, 161] on div "Manual Payment" at bounding box center [328, 161] width 39 height 30
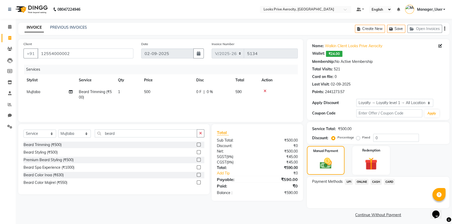
click at [348, 181] on span "UPI" at bounding box center [349, 182] width 8 height 6
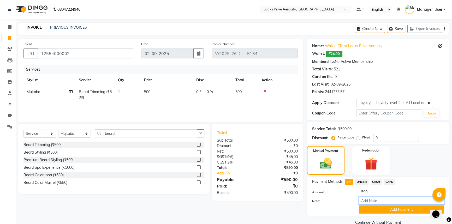
click at [370, 201] on input "Note:" at bounding box center [401, 201] width 85 height 8
paste input "561126036602"
type input "561126036602"
click at [372, 207] on button "Add Payment" at bounding box center [401, 210] width 85 height 8
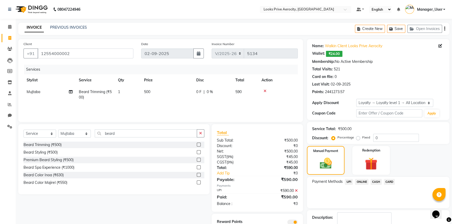
scroll to position [32, 0]
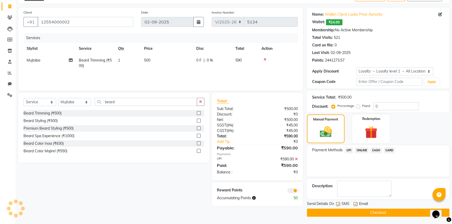
click at [338, 205] on label at bounding box center [338, 204] width 4 height 4
click at [338, 205] on input "checkbox" at bounding box center [337, 204] width 3 height 3
checkbox input "false"
click at [339, 216] on button "Checkout" at bounding box center [378, 213] width 143 height 8
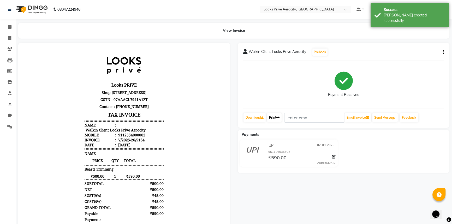
click at [279, 120] on link "Print" at bounding box center [274, 117] width 15 height 9
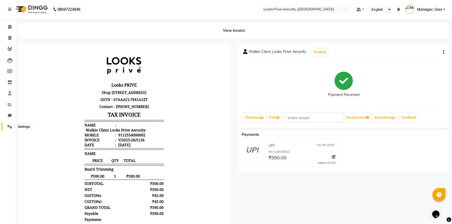
click at [9, 127] on icon at bounding box center [9, 127] width 5 height 4
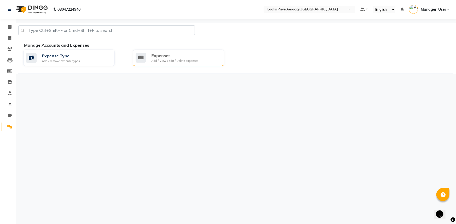
click at [151, 61] on div "Add / View / Edit / Delete expenses" at bounding box center [174, 61] width 47 height 4
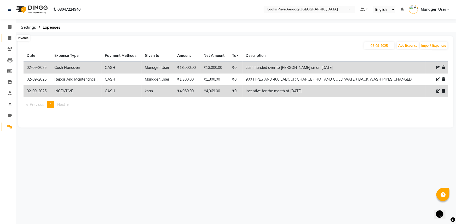
click at [8, 37] on span at bounding box center [9, 38] width 9 height 6
select select "service"
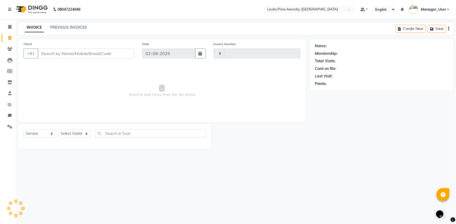
type input "5135"
select select "5913"
click at [68, 28] on link "PREVIOUS INVOICES" at bounding box center [68, 27] width 37 height 5
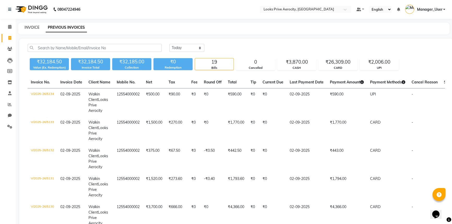
click at [31, 28] on link "INVOICE" at bounding box center [32, 27] width 15 height 5
select select "service"
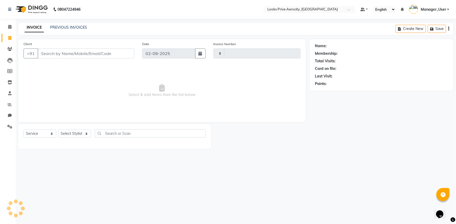
type input "5135"
select select "5913"
click at [67, 28] on link "PREVIOUS INVOICES" at bounding box center [68, 27] width 37 height 5
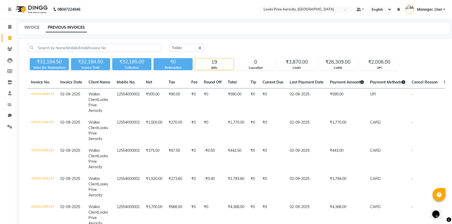
click at [31, 27] on link "INVOICE" at bounding box center [32, 27] width 15 height 5
select select "service"
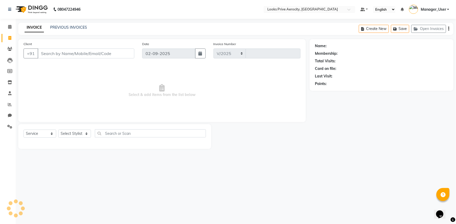
select select "5913"
type input "5135"
click at [72, 27] on link "PREVIOUS INVOICES" at bounding box center [68, 27] width 37 height 5
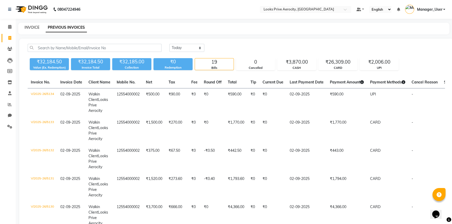
click at [32, 26] on link "INVOICE" at bounding box center [32, 27] width 15 height 5
select select "service"
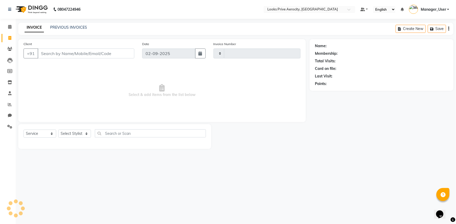
type input "5135"
select select "5913"
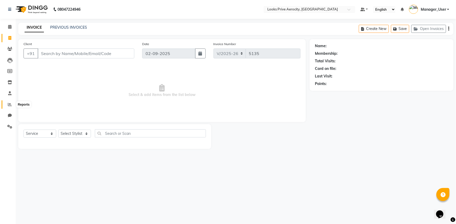
click at [8, 105] on icon at bounding box center [10, 105] width 4 height 4
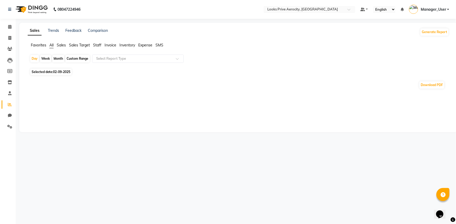
click at [96, 46] on span "Staff" at bounding box center [97, 45] width 8 height 5
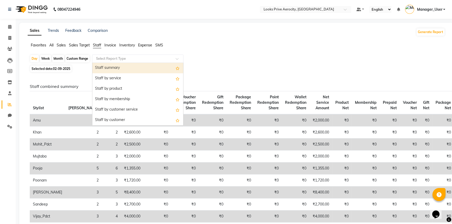
drag, startPoint x: 99, startPoint y: 51, endPoint x: 110, endPoint y: 69, distance: 21.0
click at [103, 58] on input "text" at bounding box center [132, 58] width 75 height 5
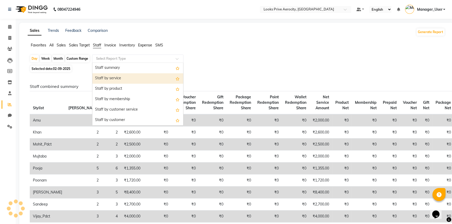
click at [115, 77] on div "Staff by service" at bounding box center [137, 78] width 91 height 10
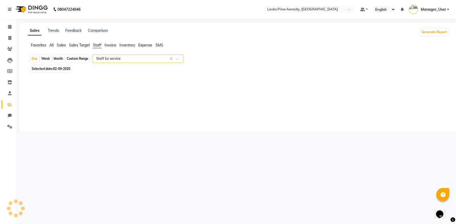
select select "full_report"
select select "csv"
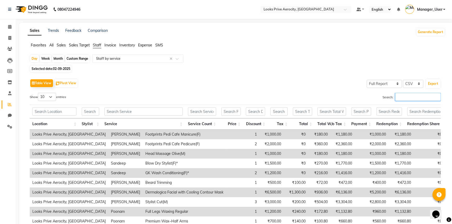
click at [407, 99] on input "Search:" at bounding box center [418, 97] width 46 height 8
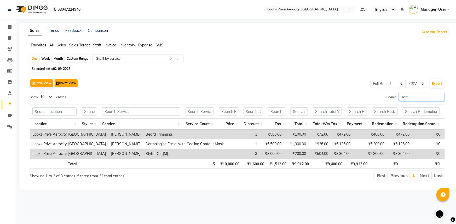
type input "sam"
click at [67, 81] on button "Pivot View" at bounding box center [66, 83] width 23 height 8
select select "full_report"
select select "csv"
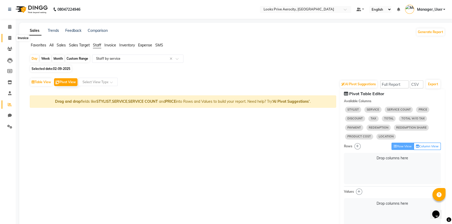
click at [10, 37] on icon at bounding box center [9, 38] width 3 height 4
select select "service"
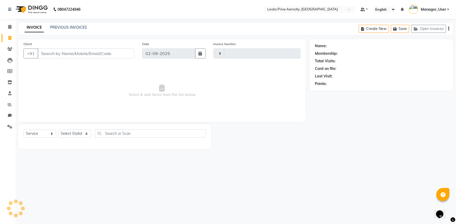
type input "5135"
select select "5913"
click at [69, 52] on input "Client" at bounding box center [86, 54] width 97 height 10
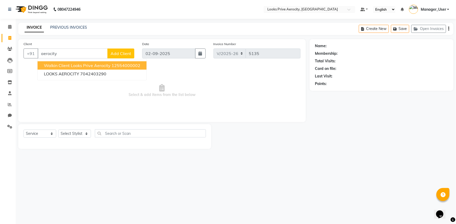
click at [56, 65] on span "Walkin Client Looks Prive Aerocity" at bounding box center [77, 65] width 67 height 5
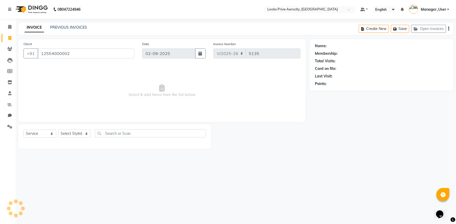
type input "12554000002"
drag, startPoint x: 70, startPoint y: 136, endPoint x: 70, endPoint y: 131, distance: 5.8
click at [70, 136] on select "Select Stylist Aman_Barber Amit Amu Dharma [PERSON_NAME] Eric_asst [PERSON_NAME…" at bounding box center [74, 134] width 33 height 8
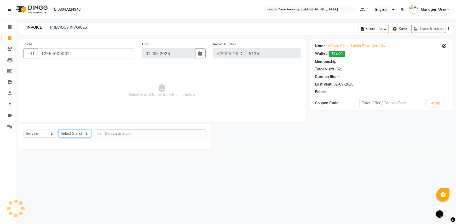
select select "1: Object"
select select "43249"
click at [58, 130] on select "Select Stylist Aman_Barber Amit Amu Dharma [PERSON_NAME] Eric_asst [PERSON_NAME…" at bounding box center [74, 134] width 33 height 8
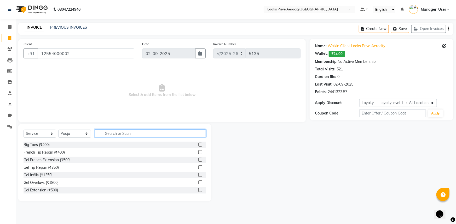
click at [106, 132] on input "text" at bounding box center [150, 134] width 111 height 8
type input "back"
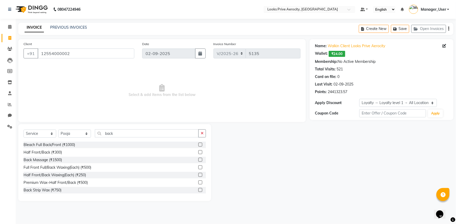
drag, startPoint x: 196, startPoint y: 161, endPoint x: 138, endPoint y: 145, distance: 60.1
click at [198, 161] on label at bounding box center [200, 160] width 4 height 4
click at [198, 161] on input "checkbox" at bounding box center [199, 159] width 3 height 3
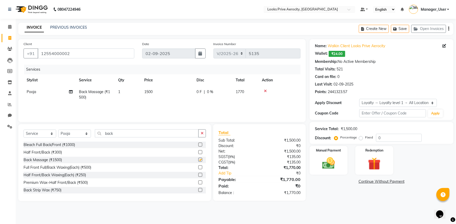
checkbox input "false"
click at [82, 133] on select "Select Stylist Aman_Barber Amit Amu Dharma [PERSON_NAME] Eric_asst [PERSON_NAME…" at bounding box center [74, 134] width 33 height 8
select select "48823"
click at [58, 130] on select "Select Stylist Aman_Barber Amit Amu Dharma [PERSON_NAME] Eric_asst [PERSON_NAME…" at bounding box center [74, 134] width 33 height 8
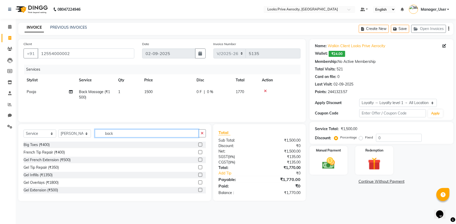
click at [124, 136] on input "back" at bounding box center [147, 134] width 104 height 8
type input "b"
type input "gel"
click at [198, 191] on label at bounding box center [200, 190] width 4 height 4
click at [198, 191] on input "checkbox" at bounding box center [199, 190] width 3 height 3
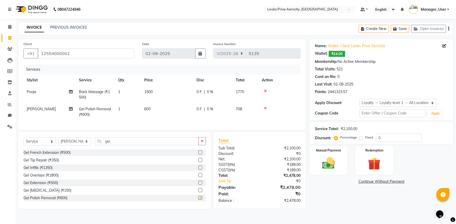
checkbox input "false"
click at [117, 144] on input "gel" at bounding box center [147, 141] width 104 height 8
type input "g"
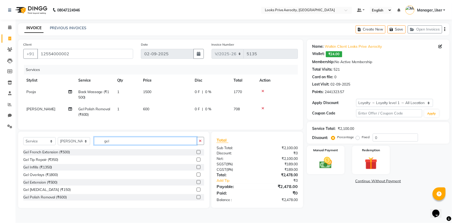
scroll to position [23, 0]
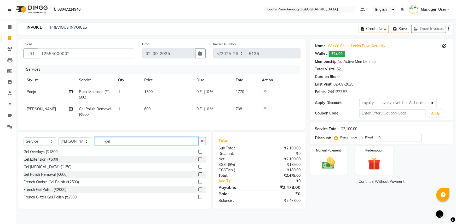
type input "gel"
click at [198, 192] on label at bounding box center [200, 190] width 4 height 4
click at [198, 192] on input "checkbox" at bounding box center [199, 189] width 3 height 3
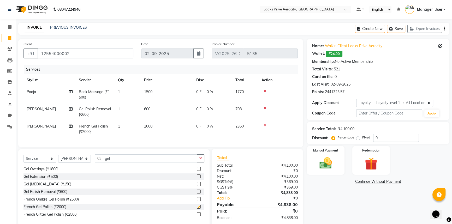
checkbox input "false"
click at [130, 163] on input "gel" at bounding box center [146, 159] width 102 height 8
type input "g"
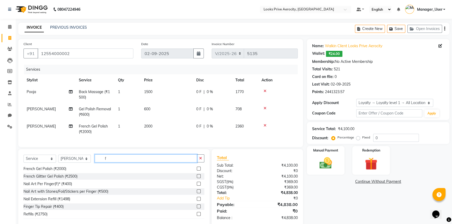
scroll to position [0, 0]
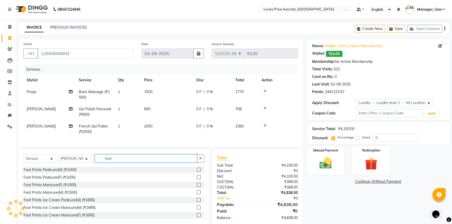
type input "foot"
click at [197, 187] on label at bounding box center [199, 185] width 4 height 4
click at [197, 187] on input "checkbox" at bounding box center [198, 185] width 3 height 3
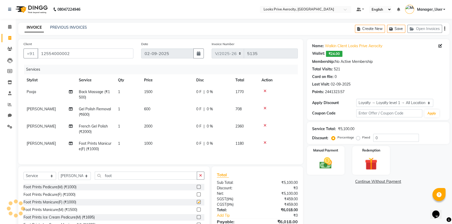
checkbox input "false"
click at [147, 145] on span "1000" at bounding box center [148, 143] width 8 height 5
select select "48823"
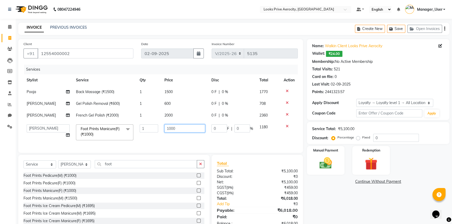
click at [169, 128] on input "1000" at bounding box center [184, 129] width 41 height 8
type input "1300"
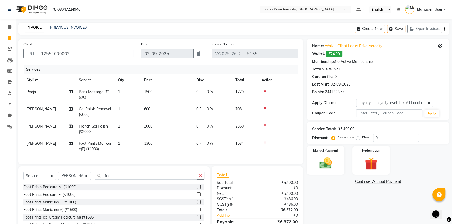
click at [173, 138] on td "1300" at bounding box center [167, 146] width 52 height 17
select select "48823"
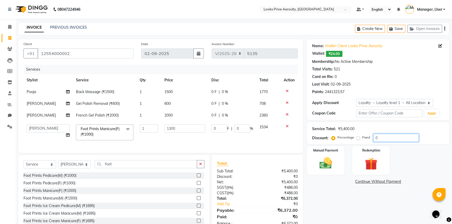
click at [375, 137] on input "0" at bounding box center [396, 138] width 46 height 8
type input "20"
type input "260"
type input "20"
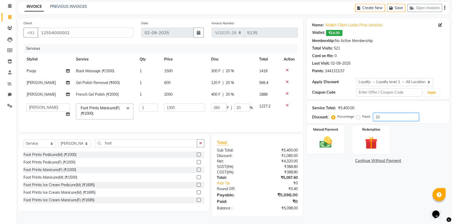
scroll to position [24, 0]
type input "20"
click at [324, 127] on label "Manual Payment" at bounding box center [326, 129] width 26 height 5
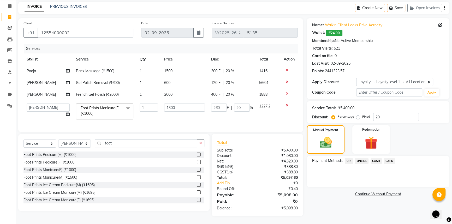
click at [393, 158] on span "CARD" at bounding box center [389, 161] width 11 height 6
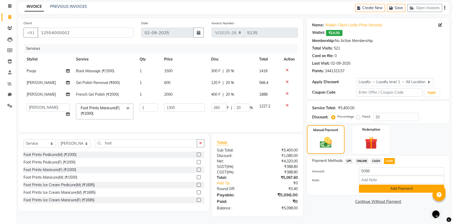
click at [391, 185] on button "Add Payment" at bounding box center [401, 189] width 85 height 8
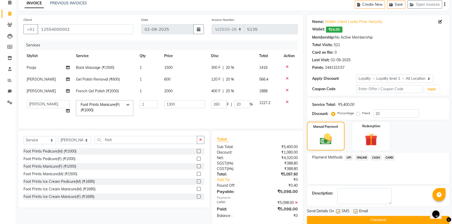
scroll to position [61, 0]
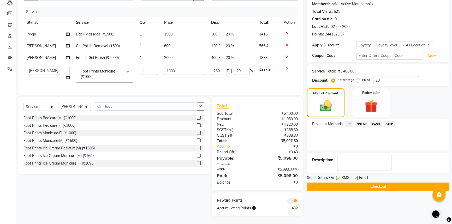
click at [338, 176] on label at bounding box center [338, 178] width 4 height 4
click at [338, 177] on input "checkbox" at bounding box center [337, 178] width 3 height 3
checkbox input "false"
click at [340, 184] on button "Checkout" at bounding box center [378, 187] width 143 height 8
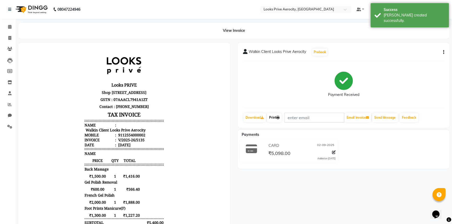
click at [276, 119] on link "Print" at bounding box center [274, 117] width 15 height 9
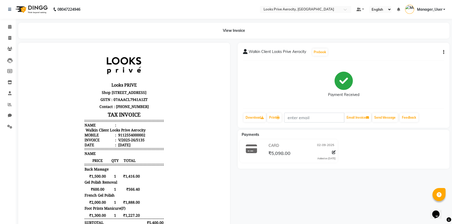
drag, startPoint x: 211, startPoint y: 38, endPoint x: 237, endPoint y: 5, distance: 41.6
click at [211, 38] on div "View Invoice" at bounding box center [233, 31] width 431 height 16
click at [10, 38] on icon at bounding box center [9, 38] width 3 height 4
select select "service"
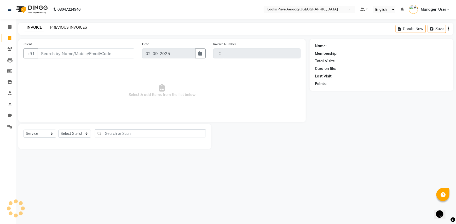
type input "5136"
select select "5913"
click at [66, 27] on link "PREVIOUS INVOICES" at bounding box center [68, 27] width 37 height 5
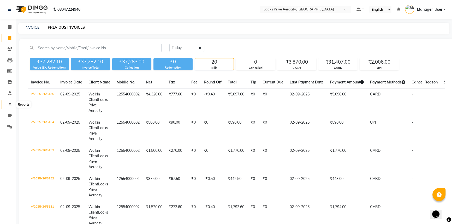
click at [8, 103] on icon at bounding box center [10, 105] width 4 height 4
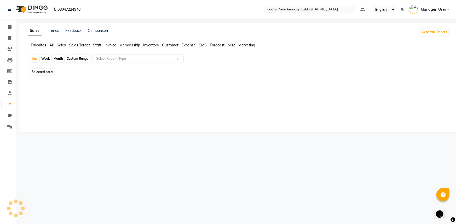
click at [98, 45] on span "Staff" at bounding box center [97, 45] width 8 height 5
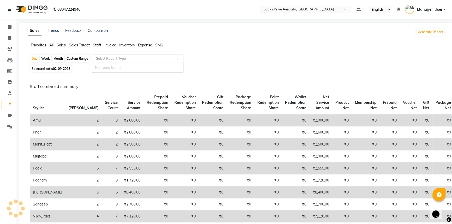
drag, startPoint x: 104, startPoint y: 59, endPoint x: 112, endPoint y: 74, distance: 17.3
click at [105, 62] on ng-select "Select Report Type No items found" at bounding box center [137, 59] width 91 height 8
drag, startPoint x: 112, startPoint y: 78, endPoint x: 98, endPoint y: 42, distance: 38.9
click at [108, 44] on span "Invoice" at bounding box center [110, 45] width 12 height 5
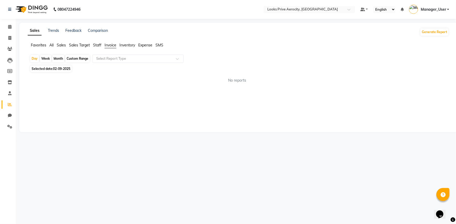
click at [95, 44] on span "Staff" at bounding box center [97, 45] width 8 height 5
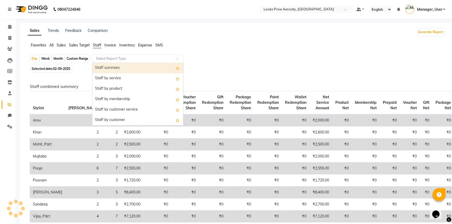
drag, startPoint x: 104, startPoint y: 57, endPoint x: 109, endPoint y: 67, distance: 11.0
click at [104, 57] on input "text" at bounding box center [132, 58] width 75 height 5
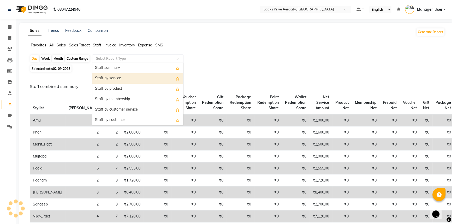
click at [115, 76] on div "Staff by service" at bounding box center [137, 78] width 91 height 10
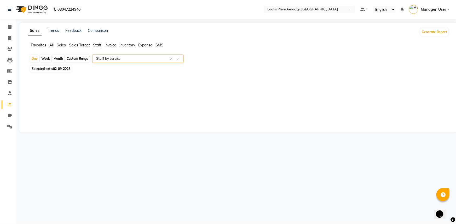
select select "full_report"
select select "csv"
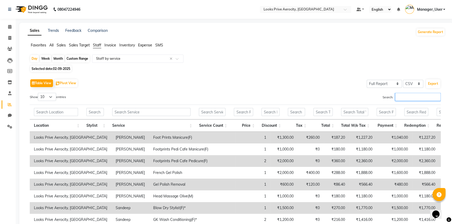
click at [415, 99] on input "Search:" at bounding box center [418, 97] width 46 height 8
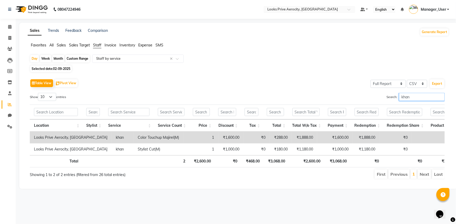
type input "khan"
click at [10, 36] on icon at bounding box center [9, 38] width 3 height 4
select select "service"
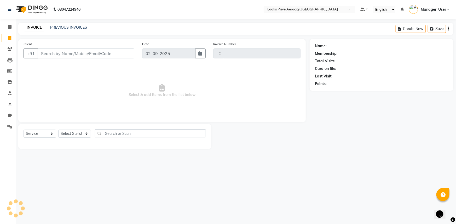
click at [56, 52] on input "Client" at bounding box center [86, 54] width 97 height 10
type input "5136"
select select "5913"
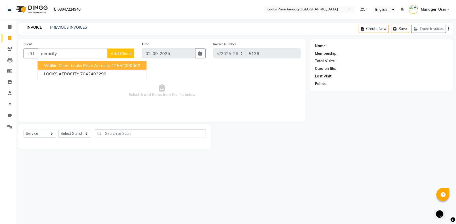
click at [68, 67] on span "Walkin Client Looks Prive Aerocity" at bounding box center [77, 65] width 67 height 5
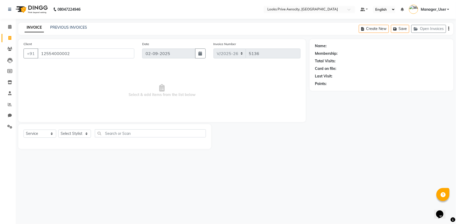
type input "12554000002"
select select "1: Object"
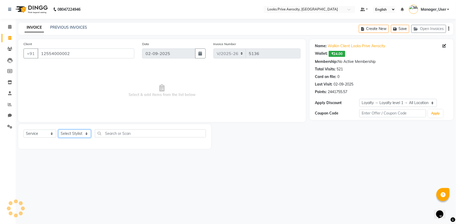
click at [72, 136] on select "Select Stylist Aman_Barber Amit Amu Dharma [PERSON_NAME] Eric_asst [PERSON_NAME…" at bounding box center [74, 134] width 33 height 8
select select "43244"
click at [58, 130] on select "Select Stylist Aman_Barber Amit Amu Dharma [PERSON_NAME] Eric_asst [PERSON_NAME…" at bounding box center [74, 134] width 33 height 8
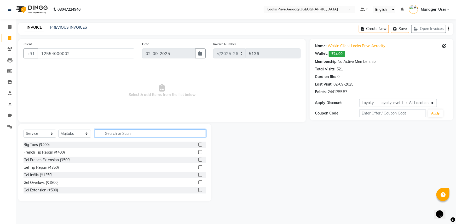
click at [121, 134] on input "text" at bounding box center [150, 134] width 111 height 8
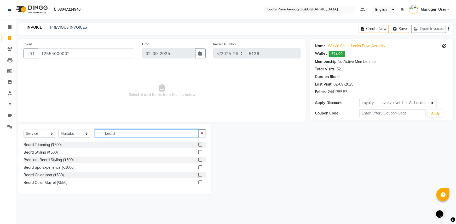
type input "beard"
click at [201, 145] on label at bounding box center [200, 145] width 4 height 4
click at [201, 145] on input "checkbox" at bounding box center [199, 144] width 3 height 3
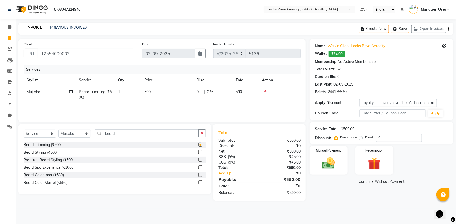
checkbox input "false"
click at [331, 168] on img at bounding box center [328, 163] width 21 height 15
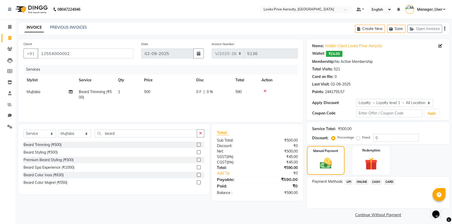
click at [376, 183] on span "CASH" at bounding box center [376, 182] width 11 height 6
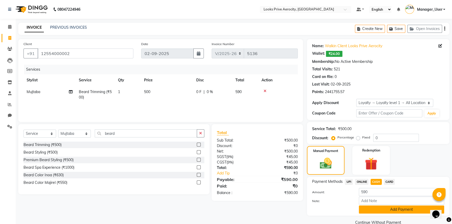
click at [382, 209] on button "Add Payment" at bounding box center [401, 210] width 85 height 8
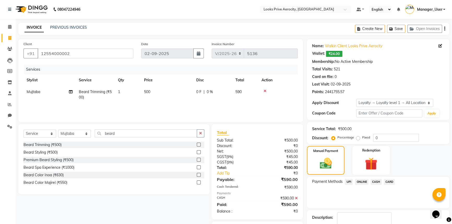
scroll to position [32, 0]
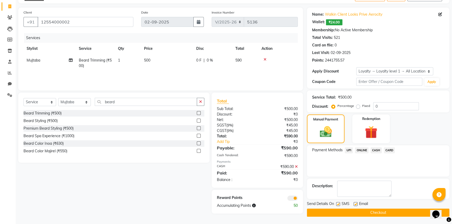
click at [337, 204] on label at bounding box center [338, 204] width 4 height 4
click at [337, 204] on input "checkbox" at bounding box center [337, 204] width 3 height 3
checkbox input "false"
click at [345, 215] on button "Checkout" at bounding box center [378, 213] width 143 height 8
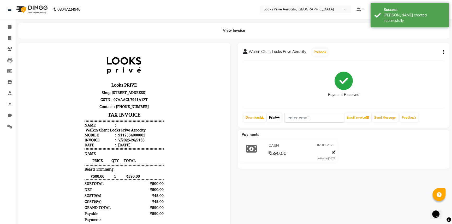
click at [274, 118] on link "Print" at bounding box center [274, 117] width 15 height 9
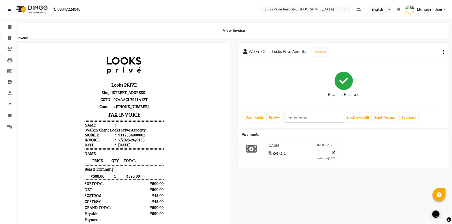
click at [10, 38] on icon at bounding box center [9, 38] width 3 height 4
select select "service"
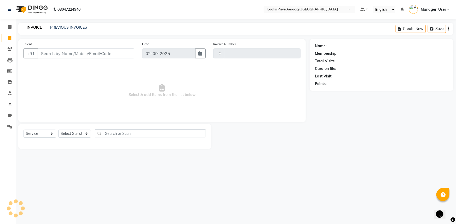
type input "5137"
select select "5913"
click at [53, 55] on input "Client" at bounding box center [86, 54] width 97 height 10
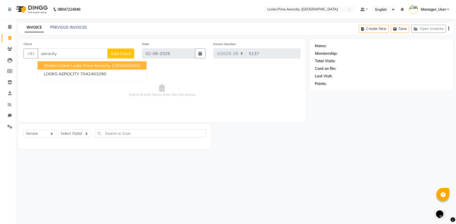
drag, startPoint x: 58, startPoint y: 67, endPoint x: 58, endPoint y: 89, distance: 22.7
click at [58, 66] on span "Walkin Client Looks Prive Aerocity" at bounding box center [77, 65] width 67 height 5
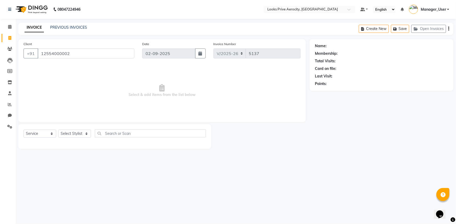
type input "12554000002"
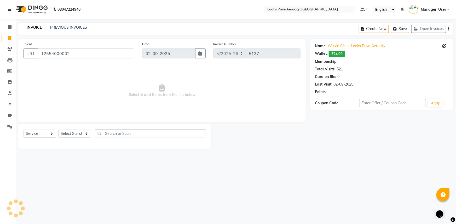
select select "1: Object"
click at [72, 134] on select "Select Stylist Aman_Barber Amit Amu Dharma [PERSON_NAME] Eric_asst [PERSON_NAME…" at bounding box center [74, 134] width 33 height 8
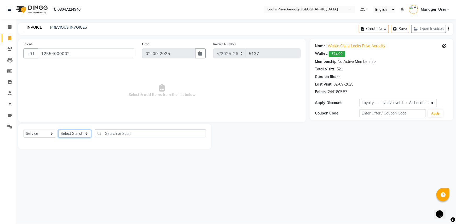
select select "65946"
click at [58, 130] on select "Select Stylist Aman_Barber Amit Amu Dharma [PERSON_NAME] Eric_asst [PERSON_NAME…" at bounding box center [74, 134] width 33 height 8
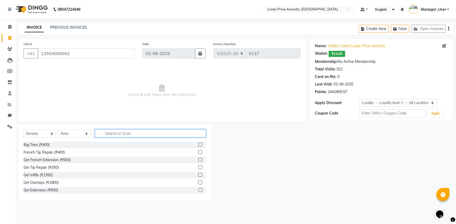
click at [122, 134] on input "text" at bounding box center [150, 134] width 111 height 8
click at [198, 152] on label at bounding box center [200, 152] width 4 height 4
click at [198, 152] on input "checkbox" at bounding box center [199, 152] width 3 height 3
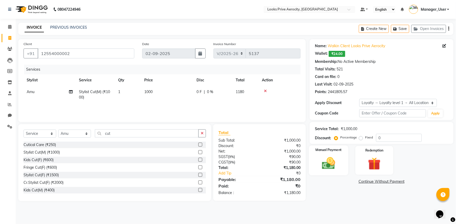
click at [336, 166] on img at bounding box center [328, 163] width 21 height 15
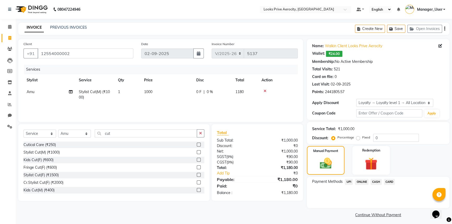
drag, startPoint x: 349, startPoint y: 183, endPoint x: 350, endPoint y: 186, distance: 3.9
click at [349, 183] on span "UPI" at bounding box center [349, 182] width 8 height 6
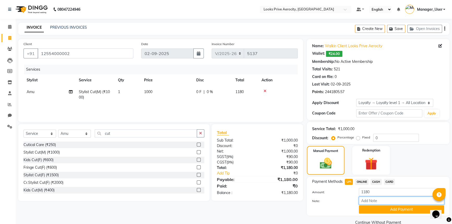
click at [365, 201] on input "Note:" at bounding box center [401, 201] width 85 height 8
paste input "201214924919"
click at [378, 210] on button "Add Payment" at bounding box center [401, 210] width 85 height 8
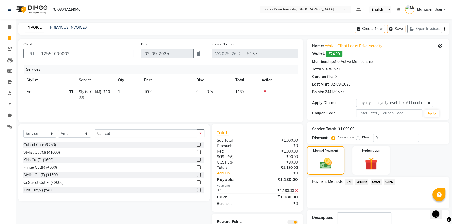
scroll to position [32, 0]
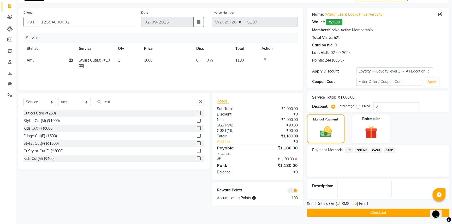
click at [339, 203] on label at bounding box center [338, 204] width 4 height 4
click at [339, 203] on input "checkbox" at bounding box center [337, 204] width 3 height 3
click at [346, 216] on button "Checkout" at bounding box center [378, 213] width 143 height 8
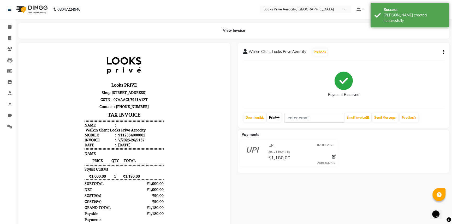
click at [275, 120] on link "Print" at bounding box center [274, 117] width 15 height 9
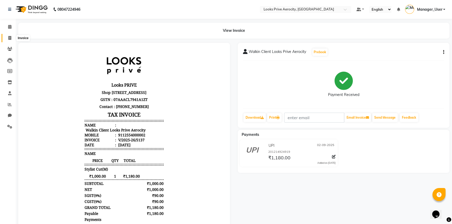
drag, startPoint x: 8, startPoint y: 39, endPoint x: 13, endPoint y: 38, distance: 5.2
click at [8, 39] on icon at bounding box center [9, 38] width 3 height 4
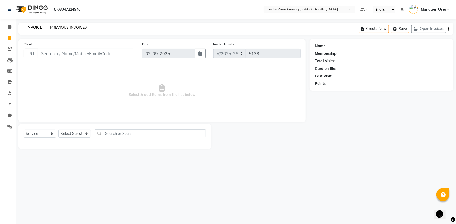
click at [68, 26] on link "PREVIOUS INVOICES" at bounding box center [68, 27] width 37 height 5
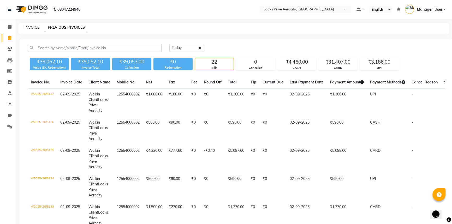
click at [32, 26] on link "INVOICE" at bounding box center [32, 27] width 15 height 5
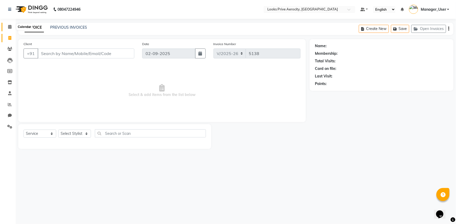
click at [9, 25] on icon at bounding box center [9, 27] width 3 height 4
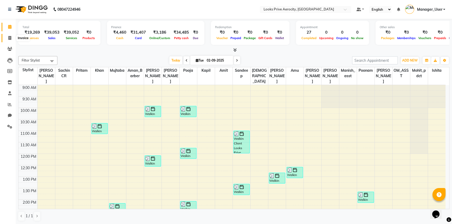
click at [9, 37] on icon at bounding box center [9, 38] width 3 height 4
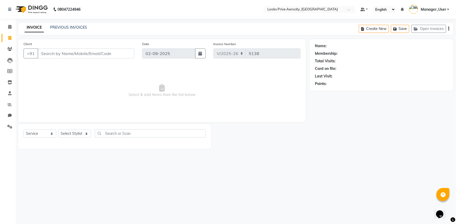
click at [55, 54] on input "Client" at bounding box center [86, 54] width 97 height 10
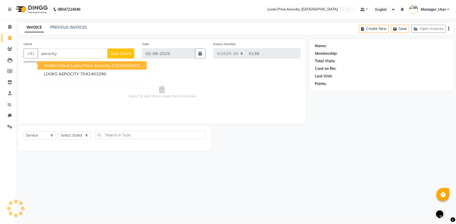
click at [61, 68] on span "Walkin Client Looks Prive Aerocity" at bounding box center [77, 65] width 67 height 5
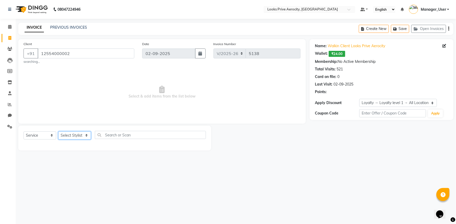
click at [83, 136] on select "Select Stylist Aman_Barber Amit Amu Dharma [PERSON_NAME] Eric_asst [PERSON_NAME…" at bounding box center [74, 136] width 33 height 8
click at [58, 132] on select "Select Stylist Aman_Barber Amit Amu Dharma [PERSON_NAME] Eric_asst [PERSON_NAME…" at bounding box center [74, 136] width 33 height 8
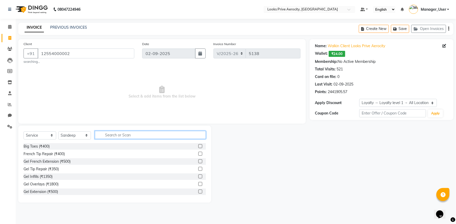
click at [115, 136] on input "text" at bounding box center [150, 135] width 111 height 8
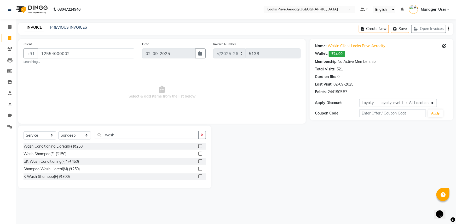
drag, startPoint x: 201, startPoint y: 169, endPoint x: 197, endPoint y: 168, distance: 4.1
click at [200, 169] on label at bounding box center [200, 169] width 4 height 4
click at [200, 169] on input "checkbox" at bounding box center [199, 169] width 3 height 3
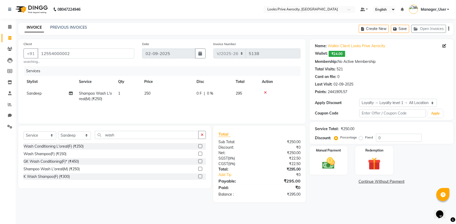
drag, startPoint x: 145, startPoint y: 100, endPoint x: 170, endPoint y: 85, distance: 29.2
click at [146, 99] on td "250" at bounding box center [167, 96] width 52 height 17
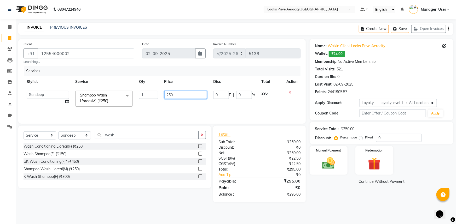
click at [169, 95] on input "250" at bounding box center [185, 95] width 43 height 8
click at [166, 110] on div "Services Stylist Service Qty Price Disc Total Action Aman_Barber Amit Amu Dharm…" at bounding box center [161, 92] width 277 height 52
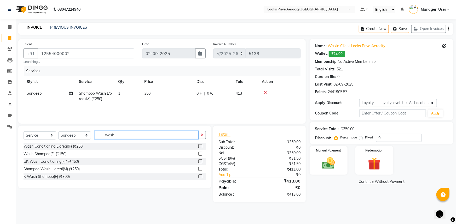
click at [123, 135] on input "wash" at bounding box center [147, 135] width 104 height 8
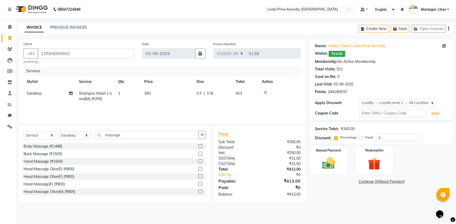
click at [198, 169] on label at bounding box center [200, 169] width 4 height 4
click at [198, 169] on input "checkbox" at bounding box center [199, 169] width 3 height 3
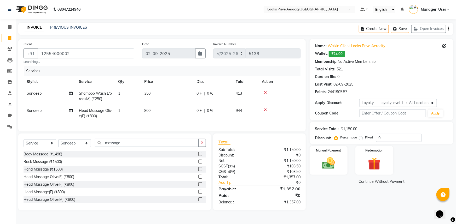
click at [147, 113] on span "800" at bounding box center [147, 110] width 6 height 5
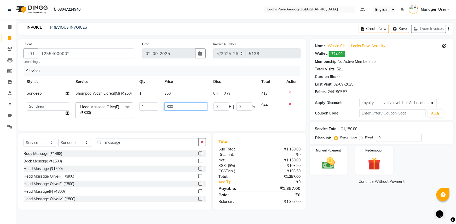
click at [169, 107] on input "800" at bounding box center [185, 107] width 43 height 8
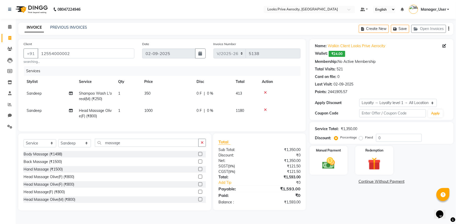
click at [170, 115] on td "1000" at bounding box center [167, 113] width 52 height 17
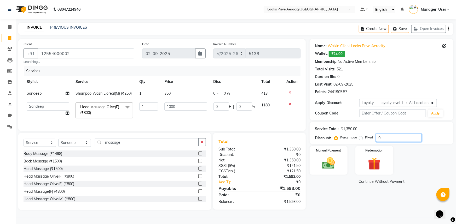
click at [378, 138] on input "0" at bounding box center [399, 138] width 46 height 8
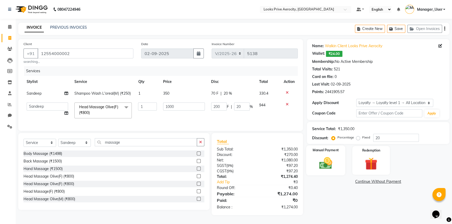
drag, startPoint x: 319, startPoint y: 167, endPoint x: 326, endPoint y: 164, distance: 7.7
click at [319, 167] on img at bounding box center [325, 163] width 21 height 15
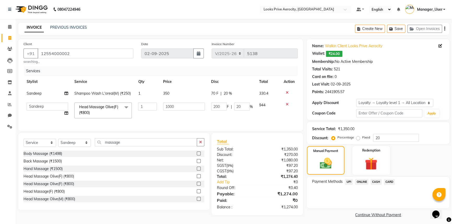
click at [389, 181] on span "CARD" at bounding box center [389, 182] width 11 height 6
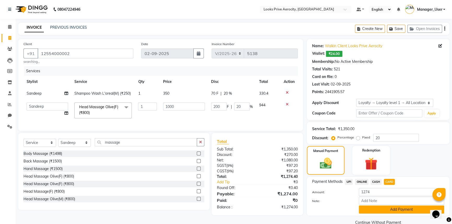
click at [398, 209] on button "Add Payment" at bounding box center [401, 210] width 85 height 8
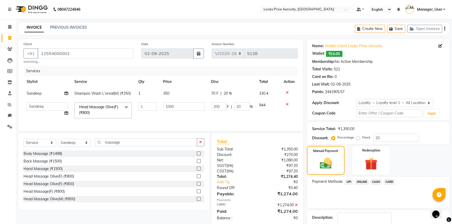
scroll to position [39, 0]
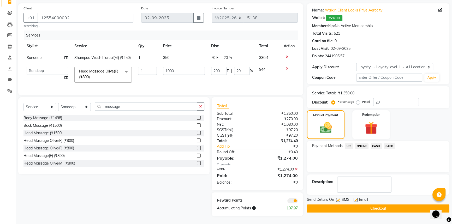
click at [338, 198] on label at bounding box center [338, 200] width 4 height 4
click at [338, 199] on input "checkbox" at bounding box center [337, 200] width 3 height 3
click at [346, 207] on button "Checkout" at bounding box center [378, 209] width 143 height 8
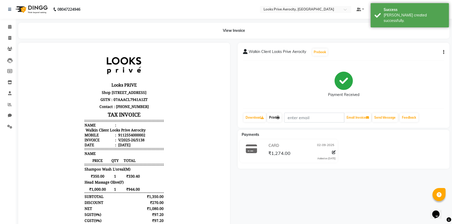
click at [276, 119] on link "Print" at bounding box center [274, 117] width 15 height 9
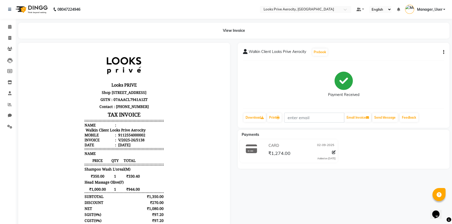
scroll to position [4, 0]
click at [9, 26] on icon at bounding box center [9, 27] width 3 height 4
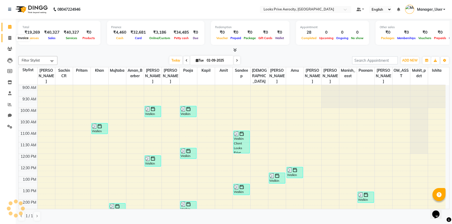
click at [11, 37] on icon at bounding box center [9, 38] width 3 height 4
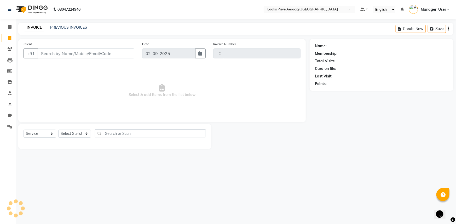
click at [70, 54] on input "Client" at bounding box center [86, 54] width 97 height 10
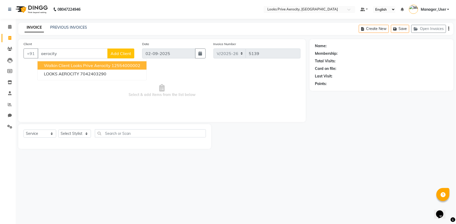
click at [64, 68] on span "Walkin Client Looks Prive Aerocity" at bounding box center [77, 65] width 67 height 5
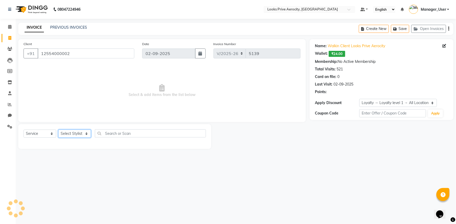
drag, startPoint x: 78, startPoint y: 135, endPoint x: 76, endPoint y: 133, distance: 3.0
click at [78, 135] on select "Select Stylist Aman_Barber Amit Amu Dharma [PERSON_NAME] Eric_asst [PERSON_NAME…" at bounding box center [74, 134] width 33 height 8
click at [58, 130] on select "Select Stylist Aman_Barber Amit Amu Dharma [PERSON_NAME] Eric_asst [PERSON_NAME…" at bounding box center [74, 134] width 33 height 8
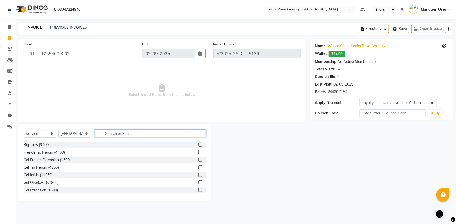
click at [134, 135] on input "text" at bounding box center [150, 134] width 111 height 8
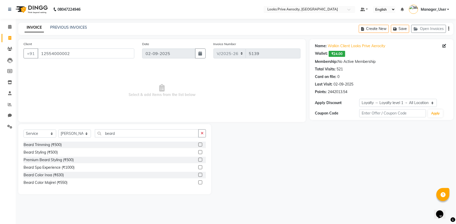
click at [201, 143] on label at bounding box center [200, 145] width 4 height 4
click at [201, 143] on input "checkbox" at bounding box center [199, 144] width 3 height 3
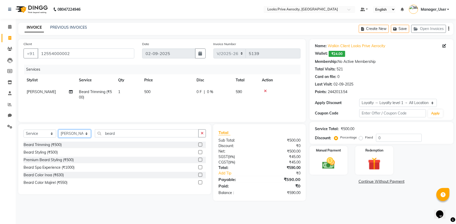
click at [72, 131] on select "Select Stylist Aman_Barber Amit Amu Dharma [PERSON_NAME] Eric_asst [PERSON_NAME…" at bounding box center [74, 134] width 33 height 8
click at [58, 130] on select "Select Stylist Aman_Barber Amit Amu Dharma [PERSON_NAME] Eric_asst [PERSON_NAME…" at bounding box center [74, 134] width 33 height 8
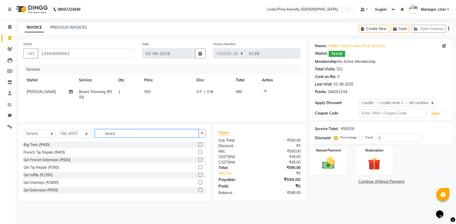
click at [130, 131] on input "beard" at bounding box center [147, 134] width 104 height 8
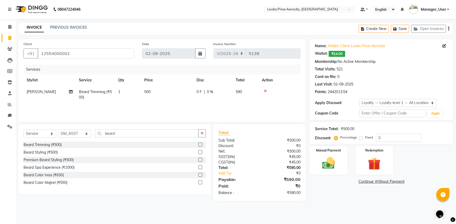
click at [200, 145] on label at bounding box center [200, 145] width 4 height 4
click at [200, 145] on input "checkbox" at bounding box center [199, 144] width 3 height 3
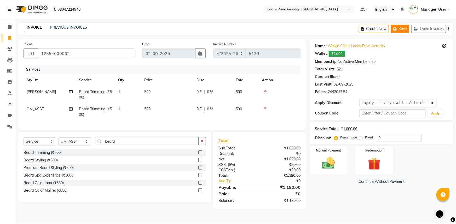
click at [403, 31] on button "Save" at bounding box center [400, 29] width 18 height 8
click at [401, 29] on button "Save" at bounding box center [400, 29] width 18 height 8
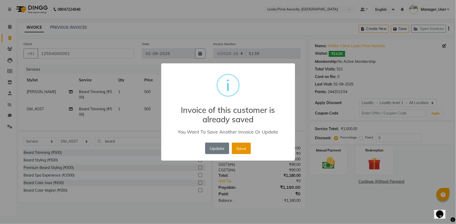
click at [238, 150] on button "Save" at bounding box center [241, 148] width 19 height 11
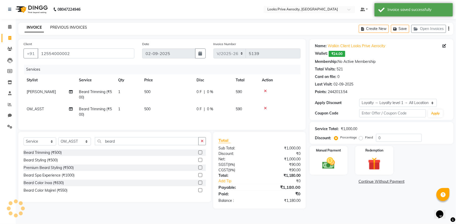
click at [64, 25] on link "PREVIOUS INVOICES" at bounding box center [68, 27] width 37 height 5
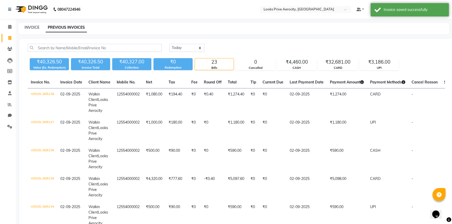
click at [31, 27] on link "INVOICE" at bounding box center [32, 27] width 15 height 5
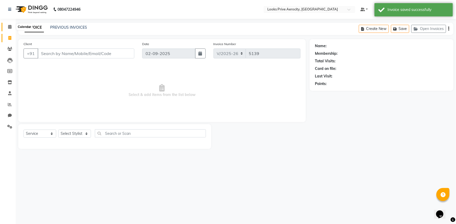
click at [9, 28] on icon at bounding box center [9, 27] width 3 height 4
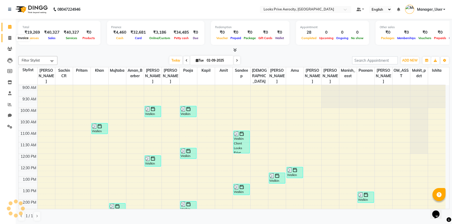
click at [8, 36] on icon at bounding box center [9, 38] width 3 height 4
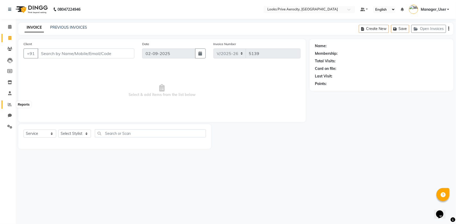
click at [10, 103] on icon at bounding box center [10, 105] width 4 height 4
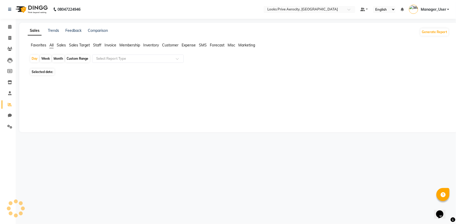
click at [98, 44] on span "Staff" at bounding box center [97, 45] width 8 height 5
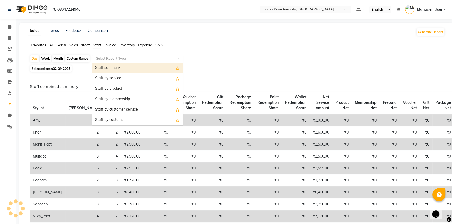
click at [104, 55] on div "Select Report Type" at bounding box center [137, 59] width 91 height 8
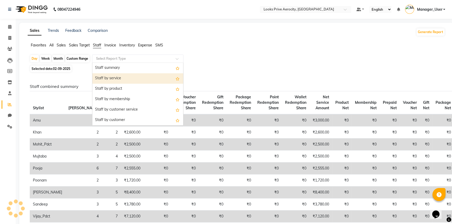
click at [117, 78] on div "Staff by service" at bounding box center [137, 78] width 91 height 10
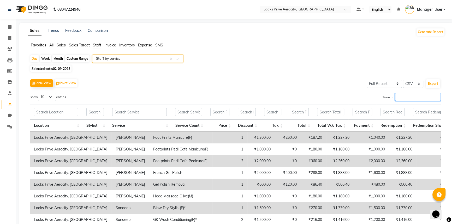
click at [403, 96] on input "Search:" at bounding box center [418, 97] width 46 height 8
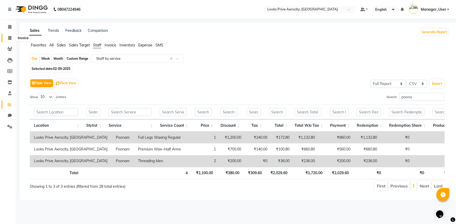
drag, startPoint x: 9, startPoint y: 37, endPoint x: 17, endPoint y: 37, distance: 7.3
click at [9, 37] on icon at bounding box center [9, 38] width 3 height 4
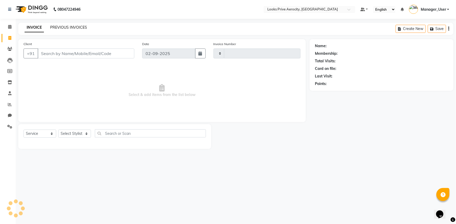
click at [78, 28] on link "PREVIOUS INVOICES" at bounding box center [68, 27] width 37 height 5
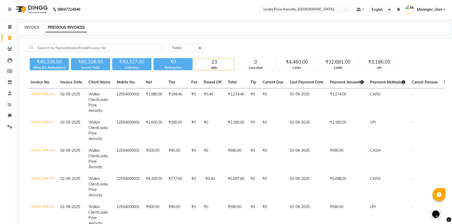
click at [32, 26] on link "INVOICE" at bounding box center [32, 27] width 15 height 5
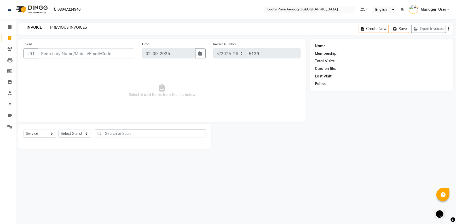
click at [70, 25] on link "PREVIOUS INVOICES" at bounding box center [68, 27] width 37 height 5
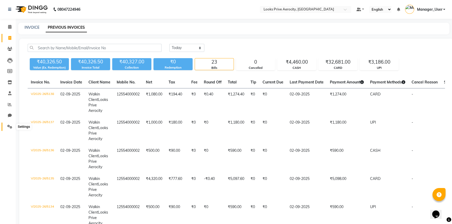
click at [8, 126] on icon at bounding box center [9, 127] width 5 height 4
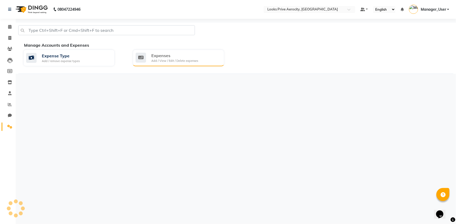
click at [161, 58] on div "Expenses" at bounding box center [174, 55] width 47 height 6
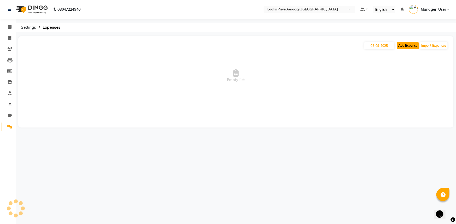
click at [407, 45] on button "Add Expense" at bounding box center [408, 45] width 22 height 7
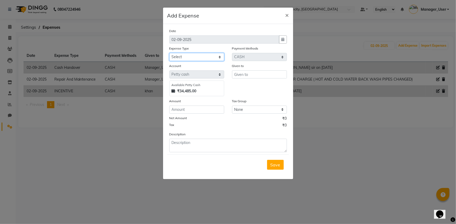
drag, startPoint x: 195, startPoint y: 54, endPoint x: 195, endPoint y: 61, distance: 6.8
click at [195, 55] on select "Select Bank Deposit Blinkit Cash Handover CLIENT Client ordered food Client Ref…" at bounding box center [196, 57] width 55 height 8
click at [169, 53] on select "Select Bank Deposit Blinkit Cash Handover CLIENT Client ordered food Client Ref…" at bounding box center [196, 57] width 55 height 8
click at [255, 74] on input "text" at bounding box center [259, 74] width 55 height 8
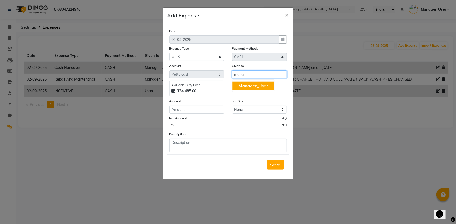
click at [258, 84] on ngb-highlight "Mana ger_User" at bounding box center [252, 85] width 29 height 5
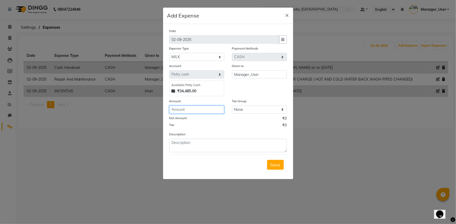
click at [194, 110] on input "number" at bounding box center [196, 110] width 55 height 8
click at [208, 147] on textarea at bounding box center [227, 146] width 117 height 14
click at [277, 166] on span "Save" at bounding box center [275, 164] width 10 height 5
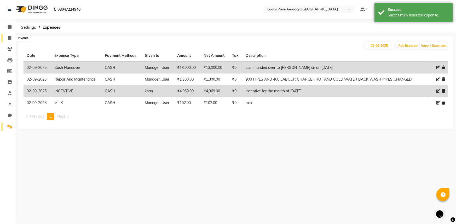
click at [10, 40] on span at bounding box center [9, 38] width 9 height 6
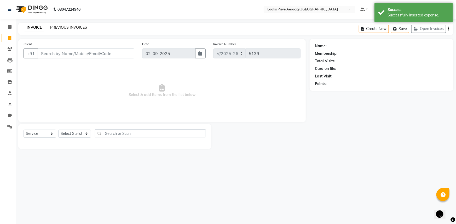
click at [68, 26] on link "PREVIOUS INVOICES" at bounding box center [68, 27] width 37 height 5
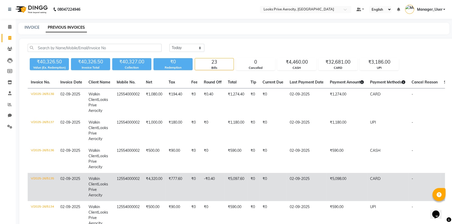
click at [353, 184] on td "₹5,098.00" at bounding box center [347, 187] width 40 height 28
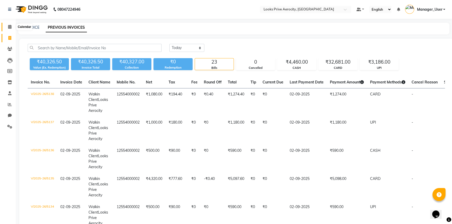
click at [9, 26] on icon at bounding box center [9, 27] width 3 height 4
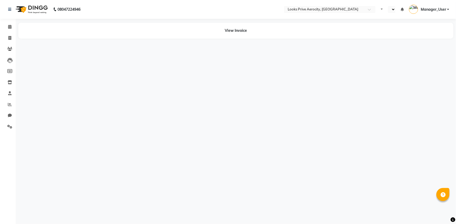
select select "en"
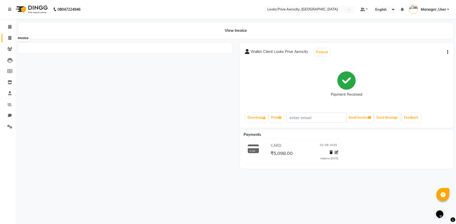
drag, startPoint x: 10, startPoint y: 37, endPoint x: 17, endPoint y: 36, distance: 7.1
click at [10, 37] on icon at bounding box center [9, 38] width 3 height 4
select select "service"
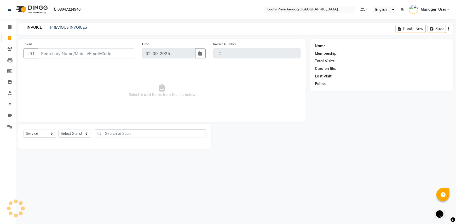
type input "5139"
select select "5913"
click at [67, 26] on link "PREVIOUS INVOICES" at bounding box center [68, 27] width 37 height 5
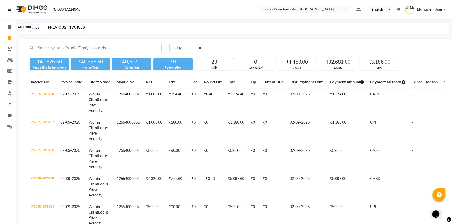
click at [9, 28] on icon at bounding box center [9, 27] width 3 height 4
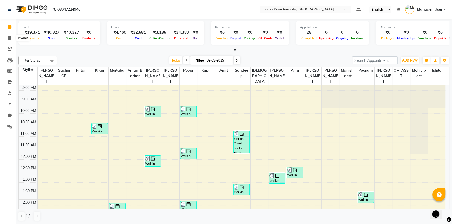
drag, startPoint x: 8, startPoint y: 38, endPoint x: 18, endPoint y: 39, distance: 10.8
click at [8, 38] on span at bounding box center [9, 38] width 9 height 6
select select "service"
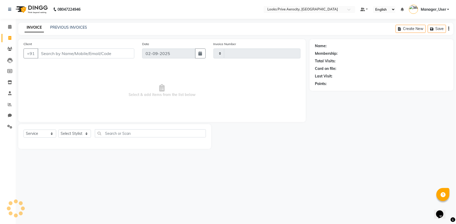
type input "5139"
select select "5913"
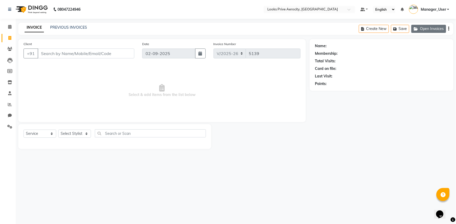
click at [433, 29] on button "Open Invoices" at bounding box center [428, 29] width 35 height 8
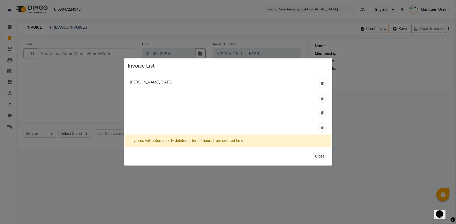
click at [234, 130] on li at bounding box center [228, 127] width 206 height 15
drag, startPoint x: 407, startPoint y: 104, endPoint x: 445, endPoint y: 45, distance: 70.2
click at [409, 102] on ngb-modal-window "Invoice List Dhanwant Tiwari/31 August 2025 Invoices will automatically deleted…" at bounding box center [228, 112] width 456 height 224
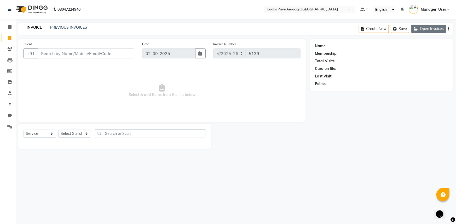
click at [426, 27] on button "Open Invoices" at bounding box center [428, 29] width 35 height 8
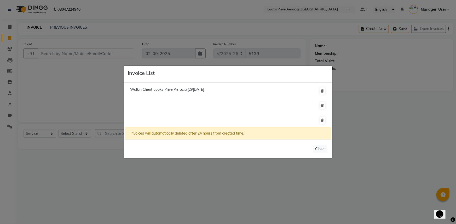
click at [402, 109] on ngb-modal-window "Invoice List Walkin Client Looks Prive Aerocity(2)/31 August 2025 Invoices will…" at bounding box center [228, 112] width 456 height 224
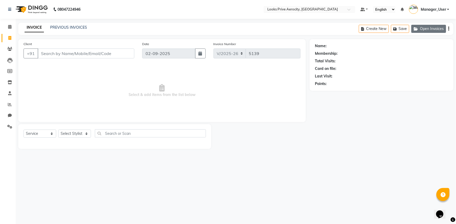
click at [430, 29] on button "Open Invoices" at bounding box center [428, 29] width 35 height 8
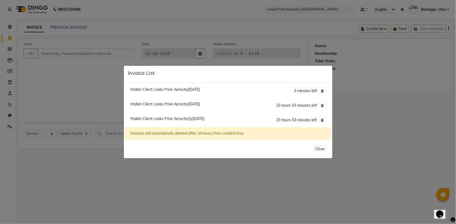
click at [178, 120] on span "Walkin Client Looks Prive Aerocity(1)/02 September 2025" at bounding box center [167, 118] width 74 height 5
type input "12554000002"
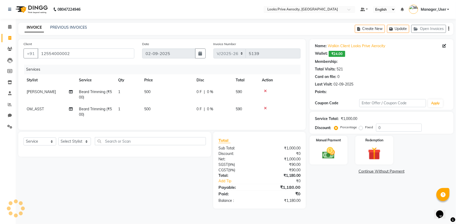
select select "1: Object"
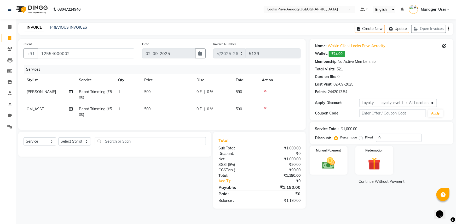
click at [35, 110] on span "OM_ASST" at bounding box center [35, 109] width 17 height 5
select select "74722"
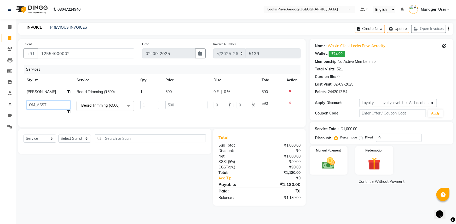
click at [39, 104] on select "Aman_Barber Amit Amu Dharma Erica CR Eric_asst Esha Ishita kapil khan Manager_U…" at bounding box center [49, 105] width 44 height 8
select select "43244"
click at [332, 174] on div "Manual Payment" at bounding box center [328, 161] width 39 height 30
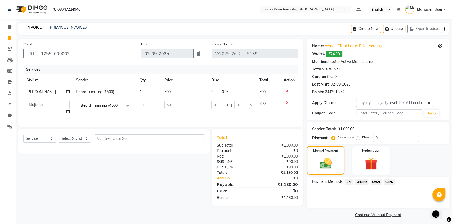
click at [348, 181] on span "UPI" at bounding box center [349, 182] width 8 height 6
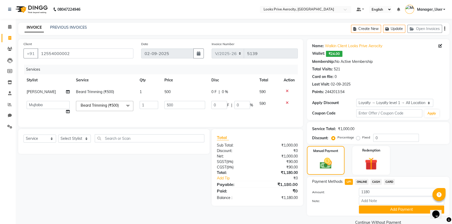
click at [375, 183] on span "CASH" at bounding box center [376, 182] width 11 height 6
click at [383, 207] on button "Add Payment" at bounding box center [401, 210] width 85 height 8
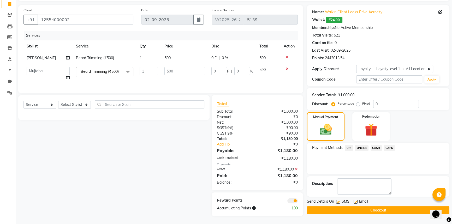
scroll to position [38, 0]
click at [366, 207] on button "Checkout" at bounding box center [378, 211] width 143 height 8
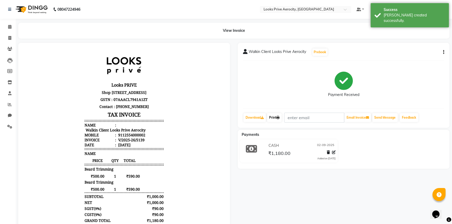
click at [275, 115] on link "Print" at bounding box center [274, 117] width 15 height 9
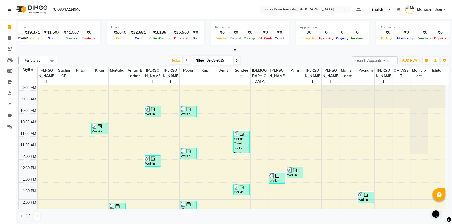
click at [10, 38] on icon at bounding box center [9, 38] width 3 height 4
select select "service"
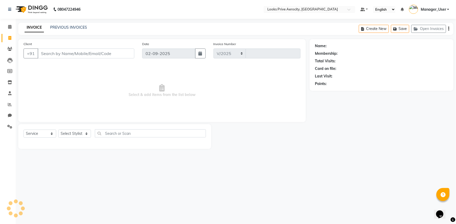
select select "5913"
type input "5140"
click at [57, 52] on input "Client" at bounding box center [86, 54] width 97 height 10
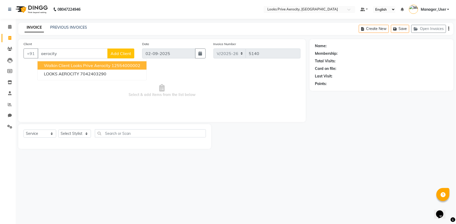
click at [72, 64] on span "Walkin Client Looks Prive Aerocity" at bounding box center [77, 65] width 67 height 5
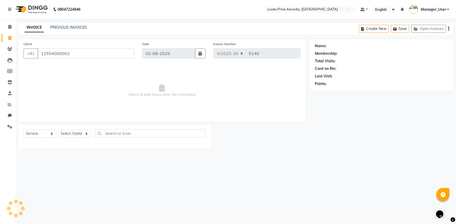
type input "12554000002"
select select "1: Object"
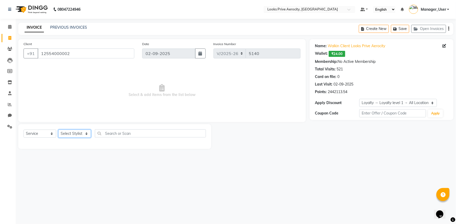
click at [82, 131] on select "Select Stylist Aman_Barber Amit Amu Dharma [PERSON_NAME] Eric_asst [PERSON_NAME…" at bounding box center [74, 134] width 33 height 8
select select "66241"
click at [58, 130] on select "Select Stylist Aman_Barber Amit Amu Dharma [PERSON_NAME] Eric_asst [PERSON_NAME…" at bounding box center [74, 134] width 33 height 8
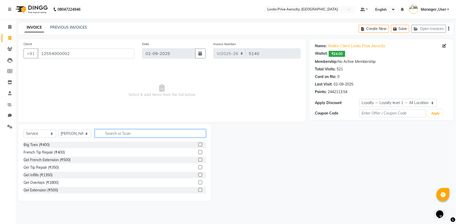
click at [117, 135] on input "text" at bounding box center [150, 134] width 111 height 8
click at [107, 136] on input "text" at bounding box center [150, 134] width 111 height 8
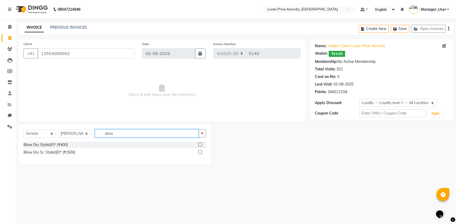
type input "blow"
drag, startPoint x: 200, startPoint y: 152, endPoint x: 191, endPoint y: 145, distance: 12.1
click at [200, 152] on label at bounding box center [200, 152] width 4 height 4
click at [200, 152] on input "checkbox" at bounding box center [199, 152] width 3 height 3
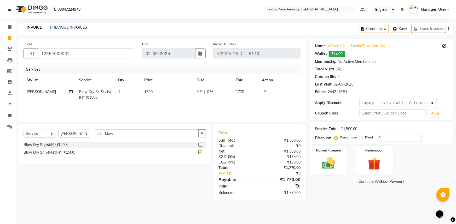
checkbox input "false"
click at [321, 168] on img at bounding box center [328, 163] width 21 height 15
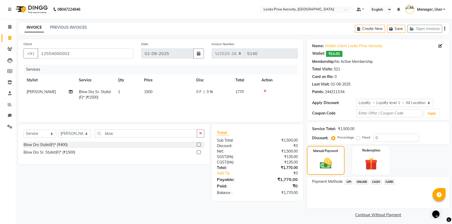
click at [348, 183] on span "UPI" at bounding box center [349, 182] width 8 height 6
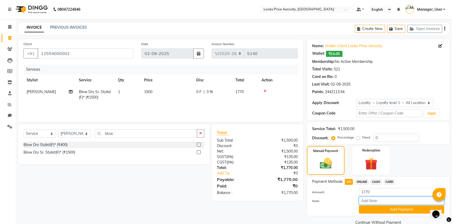
click at [372, 201] on input "Note:" at bounding box center [401, 201] width 85 height 8
paste input "110692962814"
type input "110692962814"
drag, startPoint x: 377, startPoint y: 209, endPoint x: 377, endPoint y: 202, distance: 6.8
click at [377, 209] on button "Add Payment" at bounding box center [401, 210] width 85 height 8
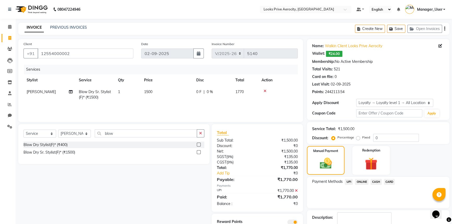
scroll to position [32, 0]
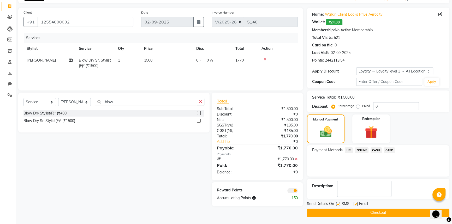
click at [339, 203] on label at bounding box center [338, 204] width 4 height 4
click at [339, 203] on input "checkbox" at bounding box center [337, 204] width 3 height 3
checkbox input "false"
click at [342, 213] on button "Checkout" at bounding box center [378, 213] width 143 height 8
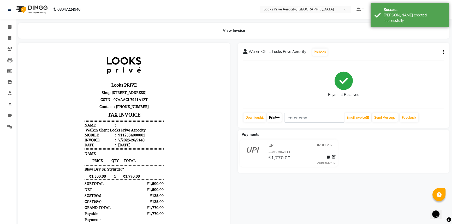
click at [277, 117] on link "Print" at bounding box center [274, 117] width 15 height 9
